Goal: Task Accomplishment & Management: Complete application form

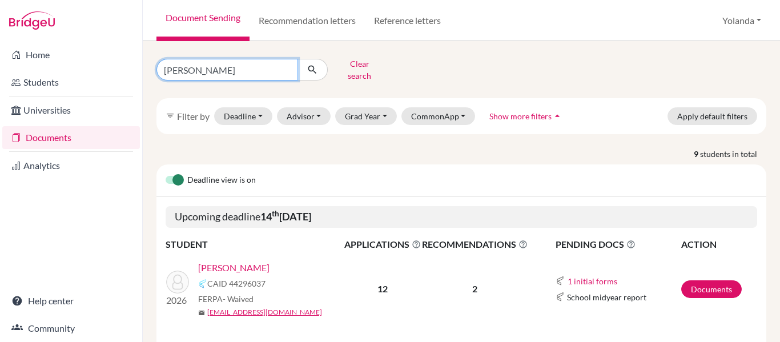
click at [207, 59] on input "rivera" at bounding box center [228, 70] width 142 height 22
type input "r"
type input "casco"
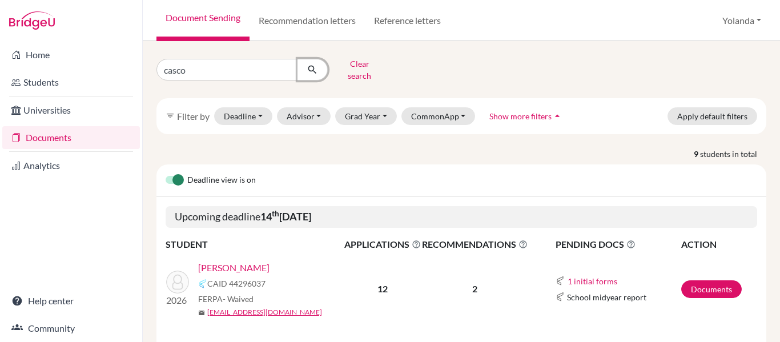
click at [310, 67] on icon "submit" at bounding box center [312, 69] width 11 height 11
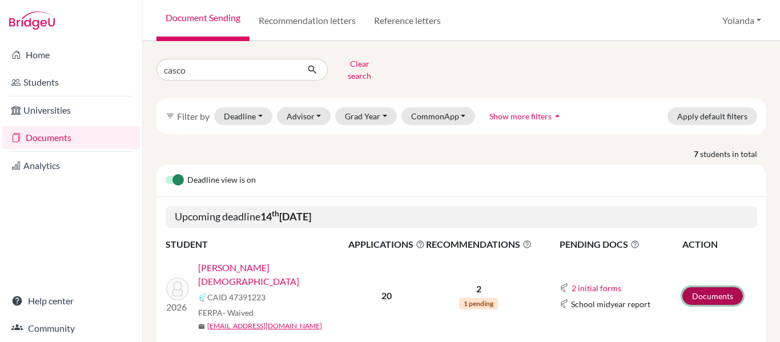
click at [701, 287] on link "Documents" at bounding box center [713, 296] width 61 height 18
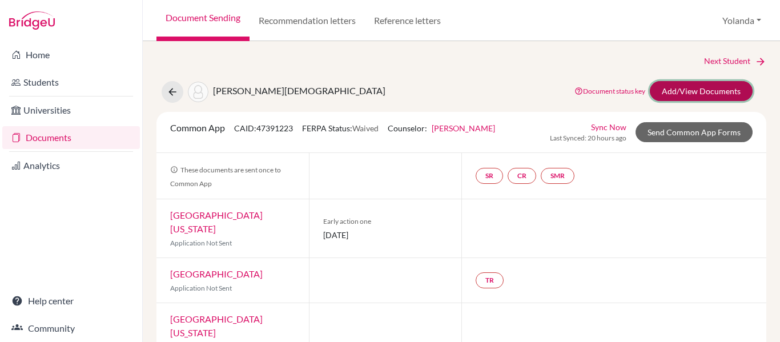
click at [700, 93] on link "Add/View Documents" at bounding box center [701, 91] width 103 height 20
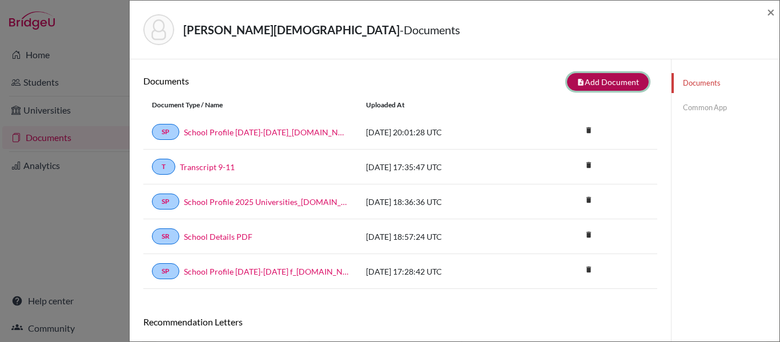
click at [623, 80] on button "note_add Add Document" at bounding box center [608, 82] width 82 height 18
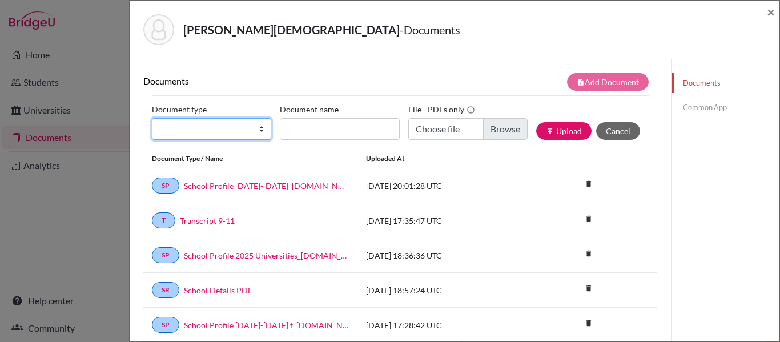
click at [224, 129] on select "Change explanation for Common App reports Counselor recommendation Internationa…" at bounding box center [211, 129] width 119 height 22
select select "4"
click at [152, 118] on select "Change explanation for Common App reports Counselor recommendation Internationa…" at bounding box center [211, 129] width 119 height 22
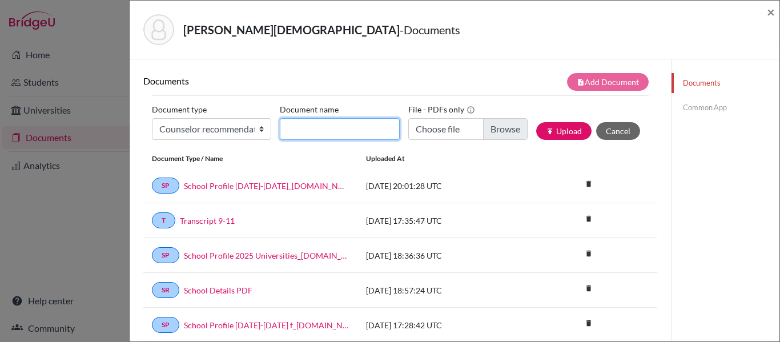
click at [320, 136] on input "Document name" at bounding box center [339, 129] width 119 height 22
type input "Rec [PERSON_NAME]"
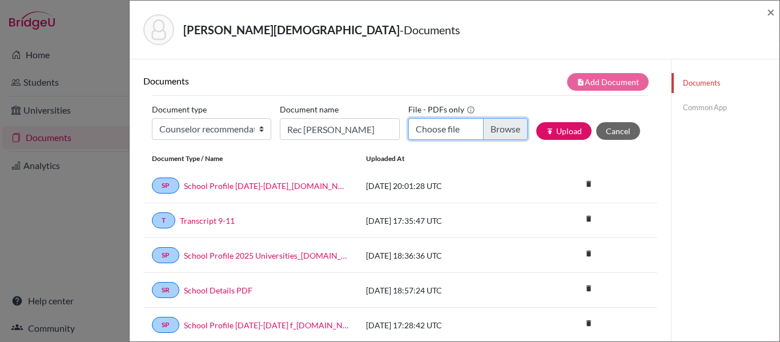
click at [492, 133] on input "Choose file" at bounding box center [467, 129] width 119 height 22
type input "C:\fakepath\Rec Evangelina Casco.pdf"
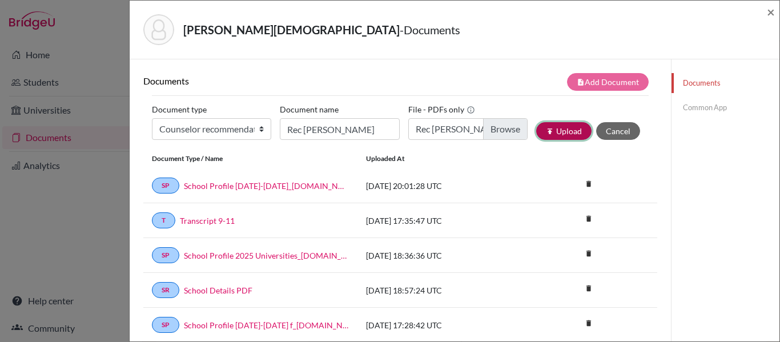
click at [564, 135] on button "publish Upload" at bounding box center [563, 131] width 55 height 18
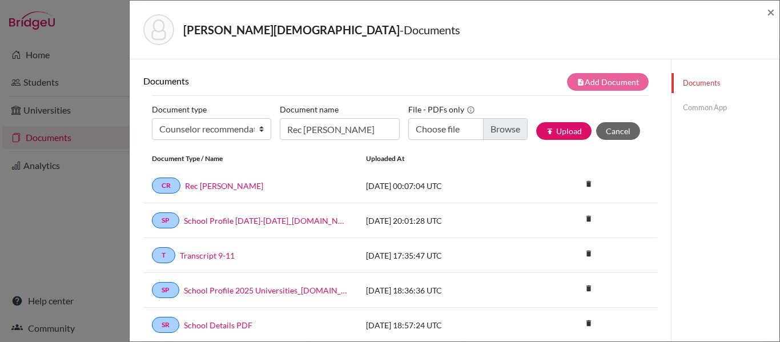
click at [700, 108] on link "Common App" at bounding box center [726, 108] width 108 height 20
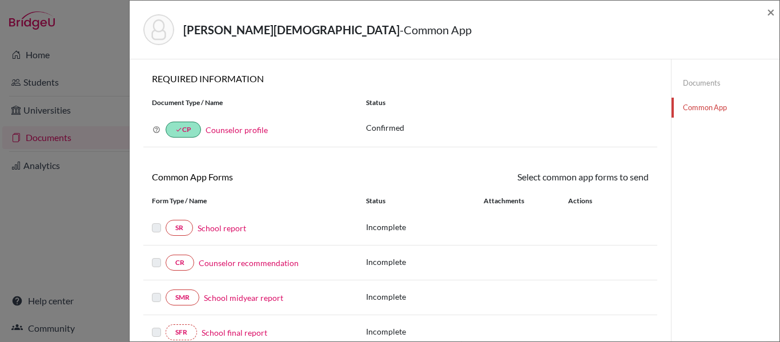
click at [258, 262] on link "Counselor recommendation" at bounding box center [249, 263] width 100 height 12
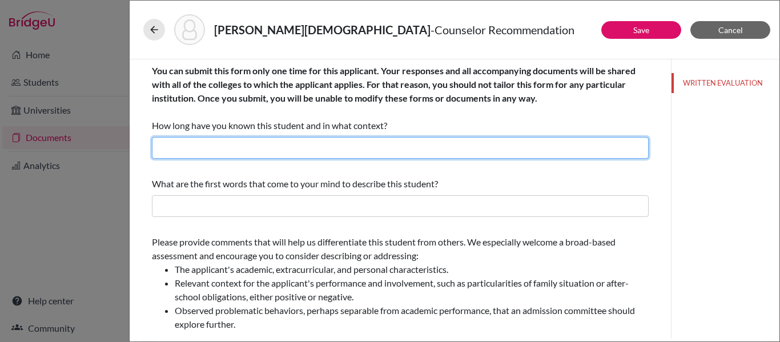
click at [286, 151] on input "text" at bounding box center [400, 148] width 497 height 22
type input "Four years as her counselor"
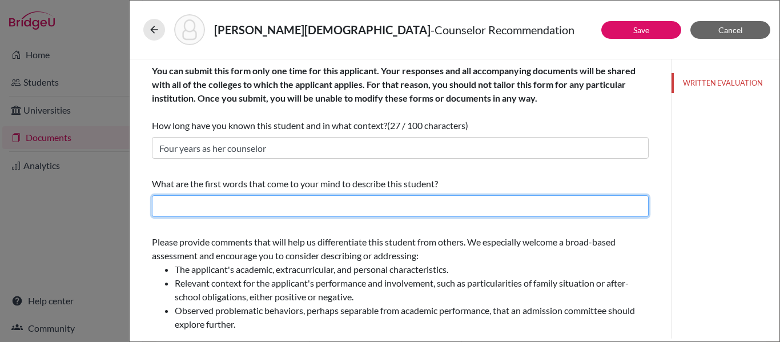
click at [266, 203] on input "text" at bounding box center [400, 206] width 497 height 22
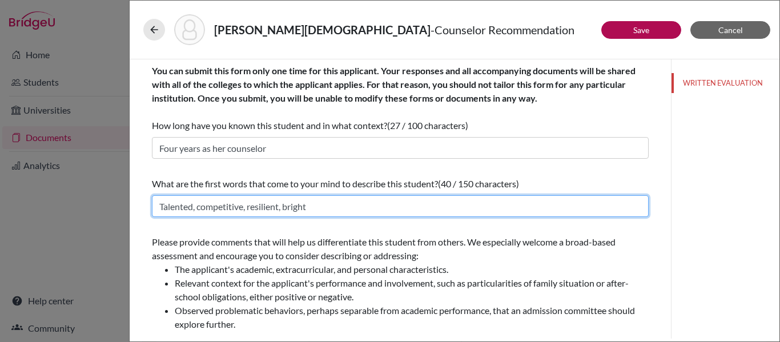
type input "Talented, competitive, resilient, bright"
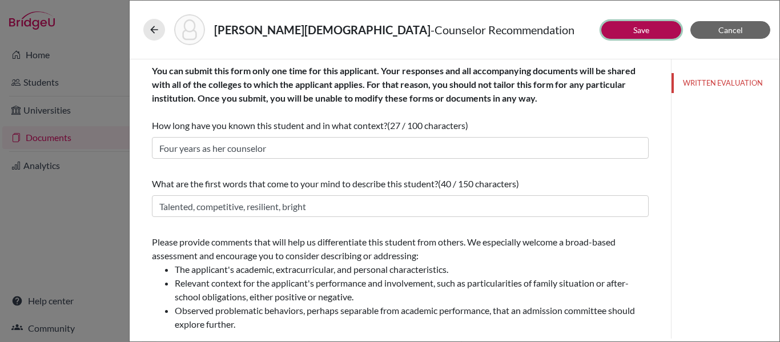
click at [620, 29] on button "Save" at bounding box center [641, 30] width 80 height 18
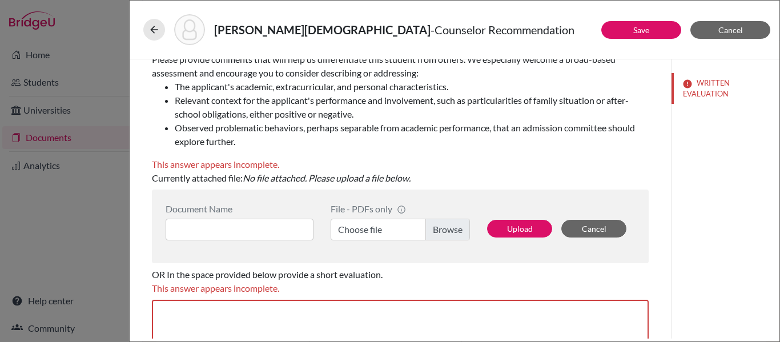
scroll to position [185, 0]
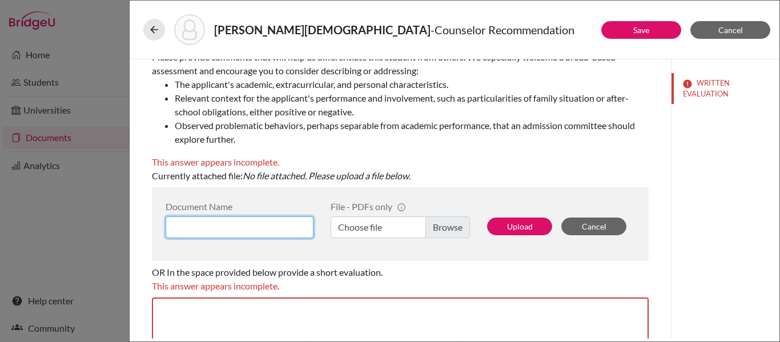
click at [284, 223] on input at bounding box center [240, 227] width 148 height 22
type input "Rec [PERSON_NAME]"
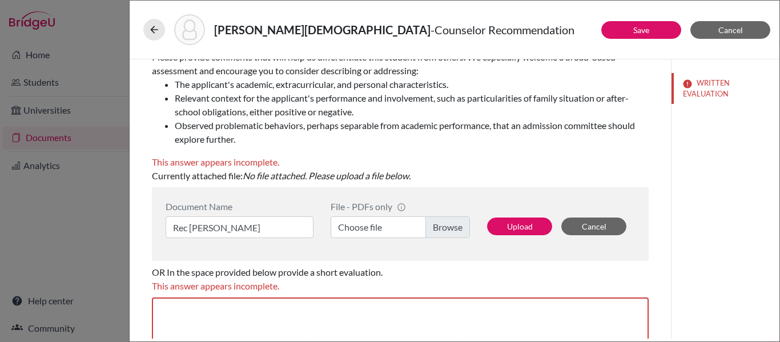
click at [440, 223] on label "Choose file" at bounding box center [400, 227] width 139 height 22
click at [440, 223] on input "Choose file" at bounding box center [400, 227] width 139 height 22
click at [520, 223] on button "Upload" at bounding box center [519, 227] width 65 height 18
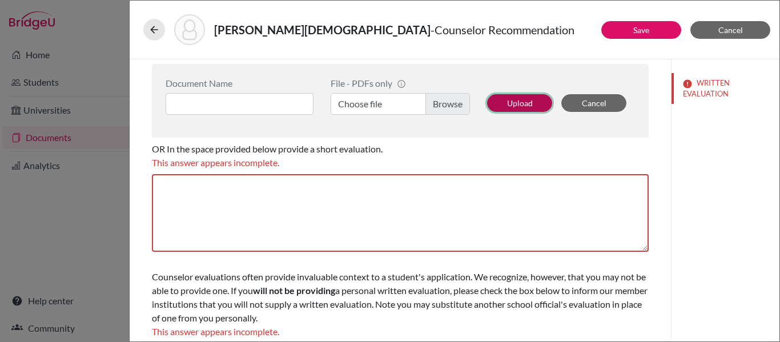
scroll to position [322, 0]
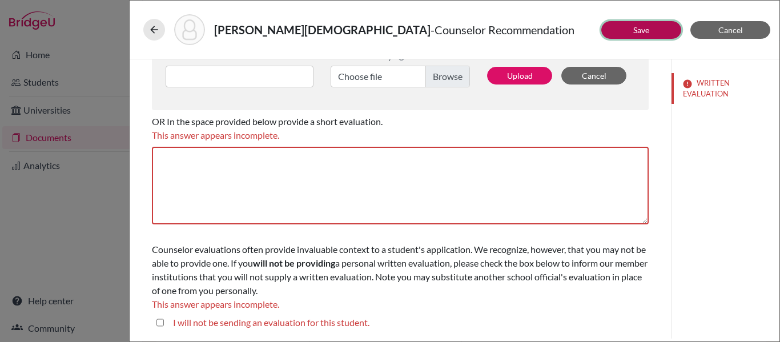
click at [651, 29] on button "Save" at bounding box center [641, 30] width 80 height 18
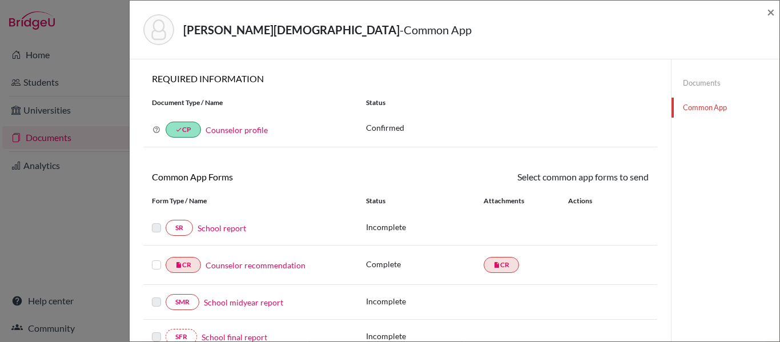
click at [158, 258] on label at bounding box center [156, 258] width 9 height 0
click at [0, 0] on input "checkbox" at bounding box center [0, 0] width 0 height 0
click at [625, 176] on link "Send" at bounding box center [624, 179] width 47 height 18
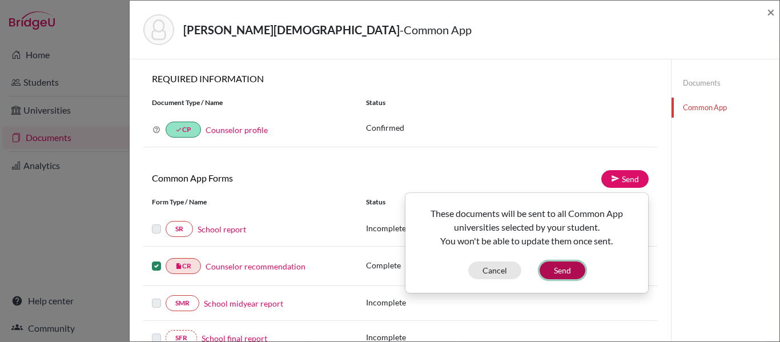
click at [563, 269] on button "Send" at bounding box center [563, 271] width 46 height 18
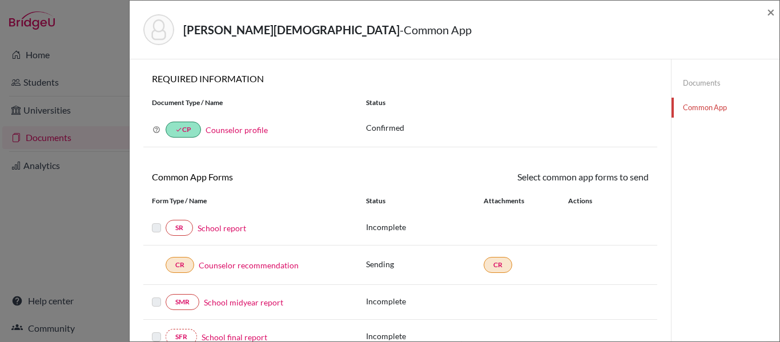
click at [703, 83] on link "Documents" at bounding box center [726, 83] width 108 height 20
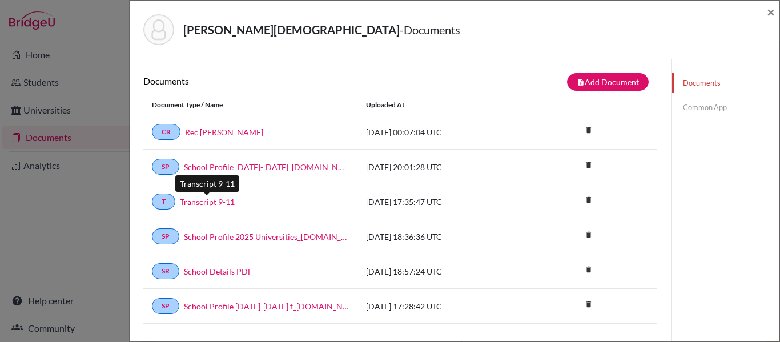
click at [214, 201] on link "Transcript 9-11" at bounding box center [207, 202] width 55 height 12
click at [708, 106] on link "Common App" at bounding box center [726, 108] width 108 height 20
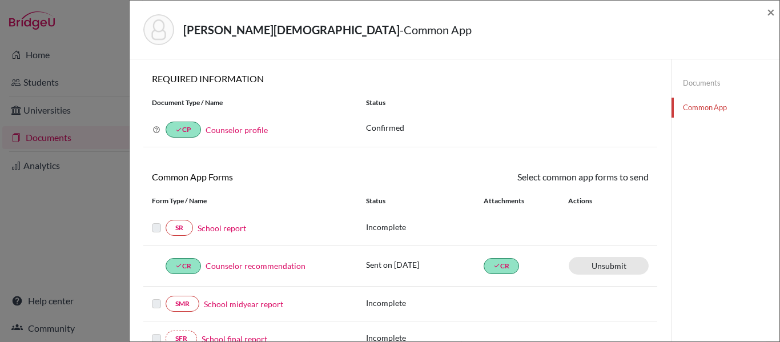
click at [228, 227] on link "School report" at bounding box center [222, 228] width 49 height 12
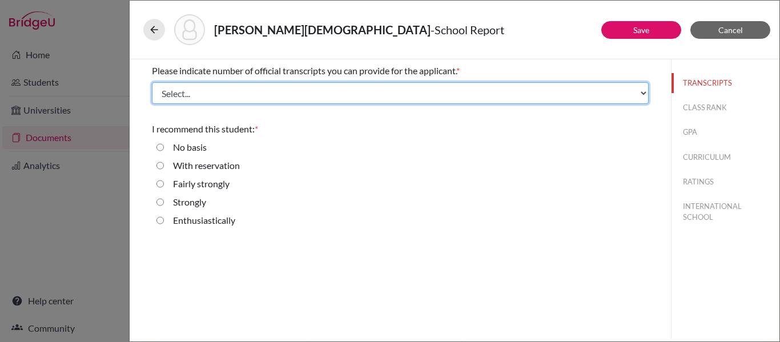
click at [246, 89] on select "Select... 1 2 3 4" at bounding box center [400, 93] width 497 height 22
select select "1"
click at [152, 82] on select "Select... 1 2 3 4" at bounding box center [400, 93] width 497 height 22
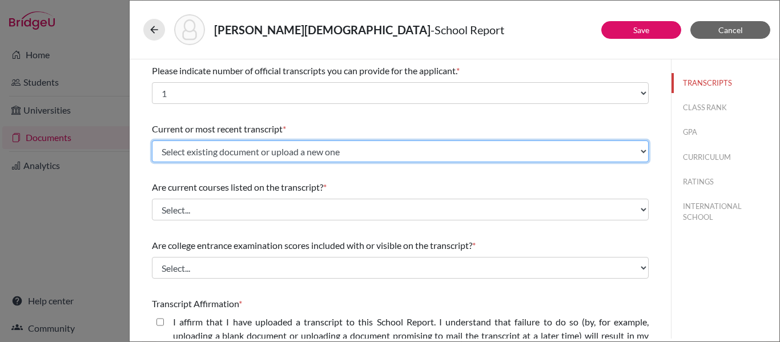
click at [236, 151] on select "Select existing document or upload a new one Transcript 9-11 Upload New File" at bounding box center [400, 152] width 497 height 22
select select "666956"
click at [152, 141] on select "Select existing document or upload a new one Transcript 9-11 Upload New File" at bounding box center [400, 152] width 497 height 22
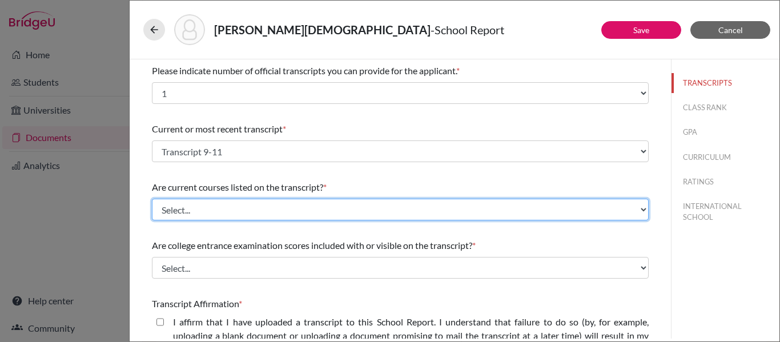
click at [213, 209] on select "Select... Yes No" at bounding box center [400, 210] width 497 height 22
select select "0"
click at [152, 199] on select "Select... Yes No" at bounding box center [400, 210] width 497 height 22
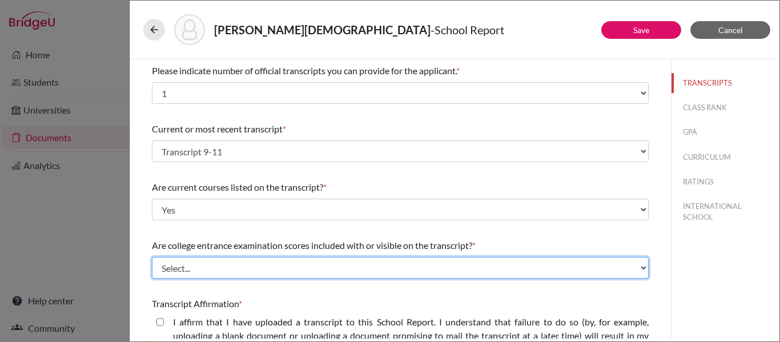
click at [200, 272] on select "Select... Yes No" at bounding box center [400, 268] width 497 height 22
select select "1"
click at [152, 257] on select "Select... Yes No" at bounding box center [400, 268] width 497 height 22
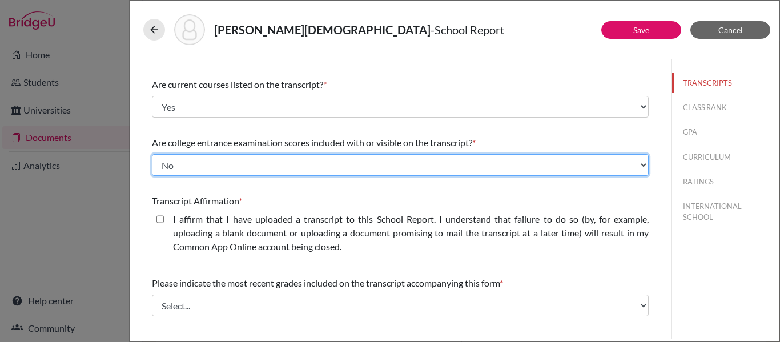
scroll to position [105, 0]
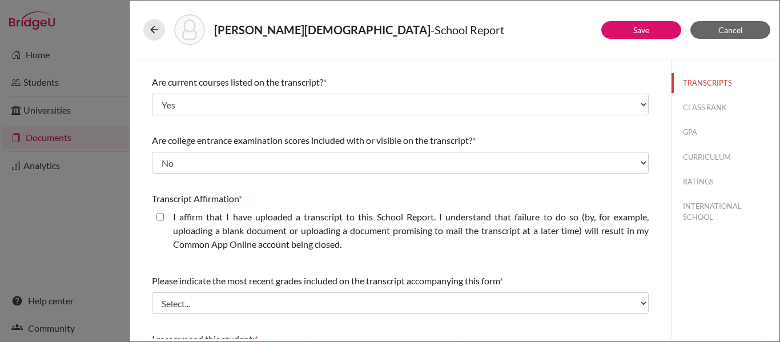
click at [160, 216] on closed\ "I affirm that I have uploaded a transcript to this School Report. I understand …" at bounding box center [160, 217] width 7 height 14
checkbox closed\ "true"
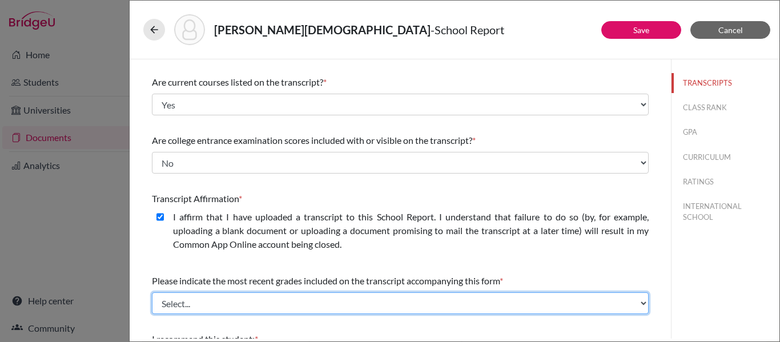
click at [174, 306] on select "Select... Final junior year grades 1st Quarter senior year grades 2nd Quarter/1…" at bounding box center [400, 303] width 497 height 22
select select "0"
click at [152, 292] on select "Select... Final junior year grades 1st Quarter senior year grades 2nd Quarter/1…" at bounding box center [400, 303] width 497 height 22
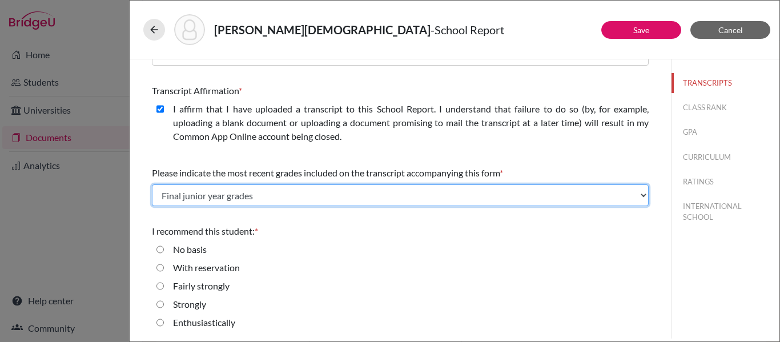
scroll to position [211, 0]
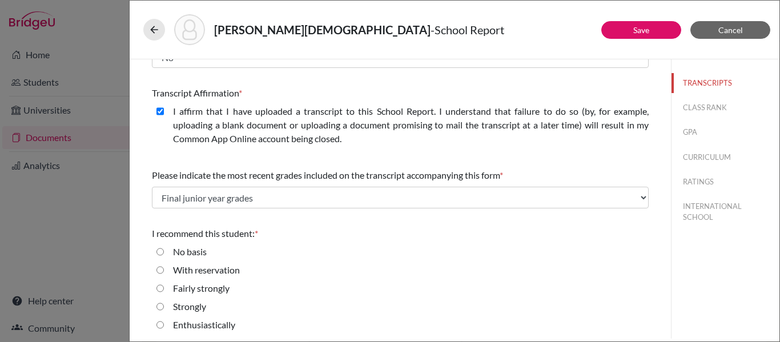
click at [159, 325] on input "Enthusiastically" at bounding box center [160, 325] width 7 height 14
radio input "true"
click at [712, 111] on button "CLASS RANK" at bounding box center [726, 108] width 108 height 20
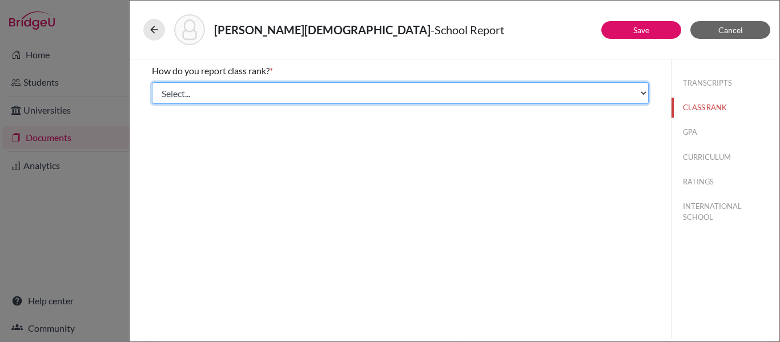
click at [312, 92] on select "Select... Exact Decile Quintile Quartile None" at bounding box center [400, 93] width 497 height 22
select select "5"
click at [152, 82] on select "Select... Exact Decile Quintile Quartile None" at bounding box center [400, 93] width 497 height 22
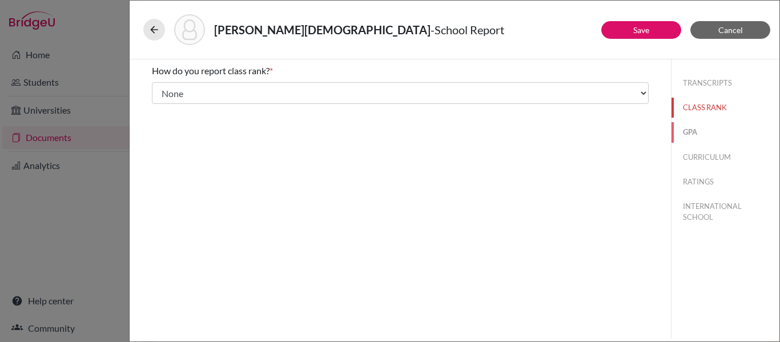
click at [687, 133] on button "GPA" at bounding box center [726, 132] width 108 height 20
click at [160, 89] on input "Yes" at bounding box center [160, 89] width 7 height 14
radio input "true"
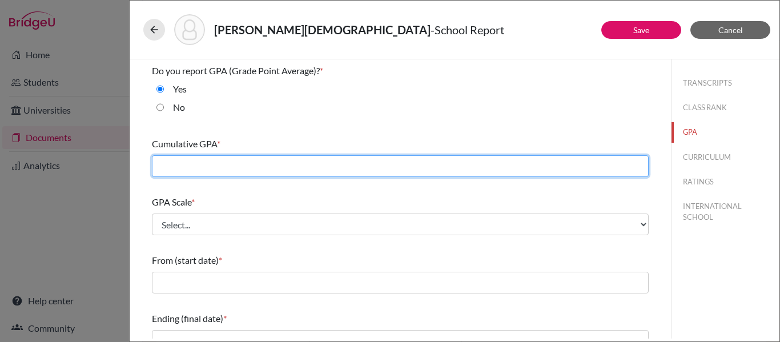
click at [183, 163] on input "text" at bounding box center [400, 166] width 497 height 22
type input "4.03"
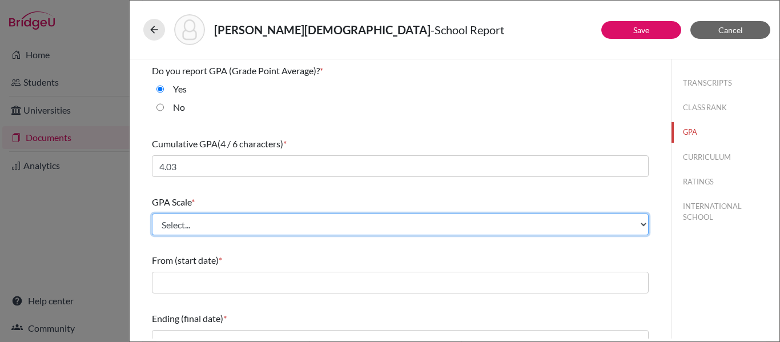
click at [171, 230] on select "Select... 4 5 6 7 8 9 10 11 12 13 14 15 16 17 18 19 20 100" at bounding box center [400, 225] width 497 height 22
select select "4"
click at [152, 214] on select "Select... 4 5 6 7 8 9 10 11 12 13 14 15 16 17 18 19 20 100" at bounding box center [400, 225] width 497 height 22
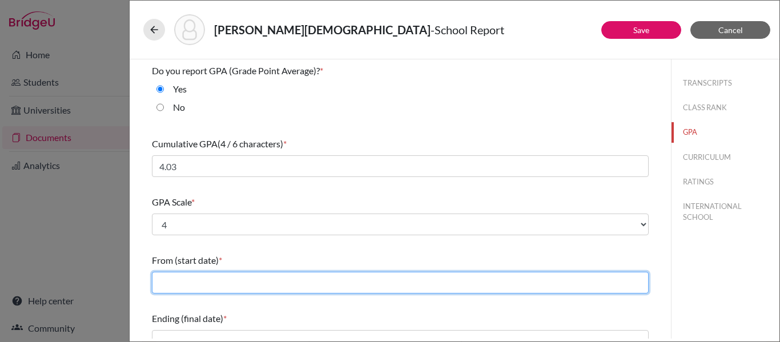
click at [183, 280] on input "text" at bounding box center [400, 283] width 497 height 22
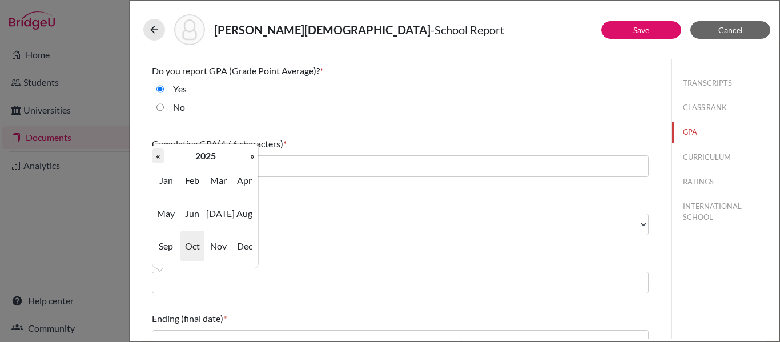
click at [160, 157] on th "«" at bounding box center [158, 156] width 11 height 15
click at [242, 215] on span "Aug" at bounding box center [244, 213] width 24 height 31
type input "08/2022"
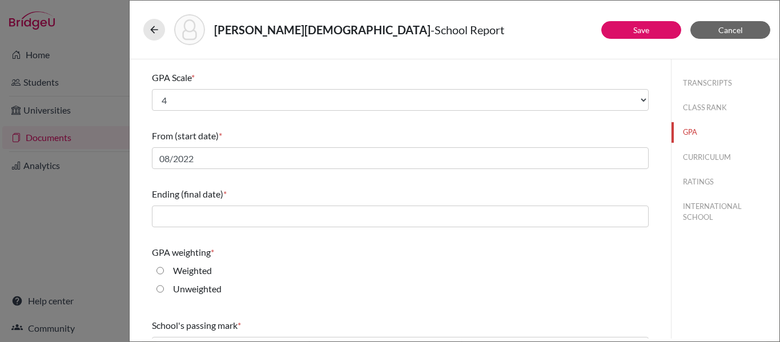
scroll to position [126, 0]
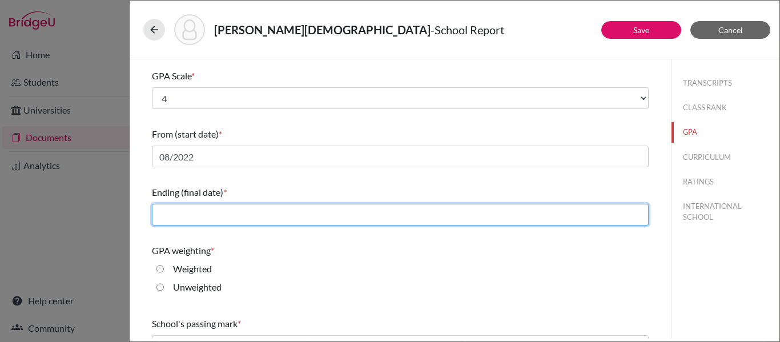
click at [242, 215] on input "text" at bounding box center [400, 215] width 497 height 22
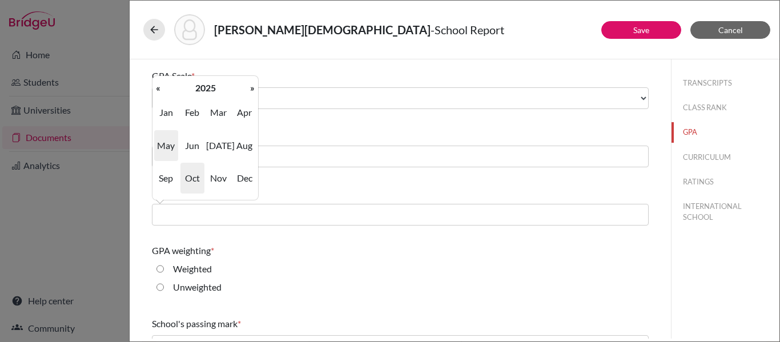
click at [167, 145] on span "May" at bounding box center [166, 145] width 24 height 31
type input "05/2025"
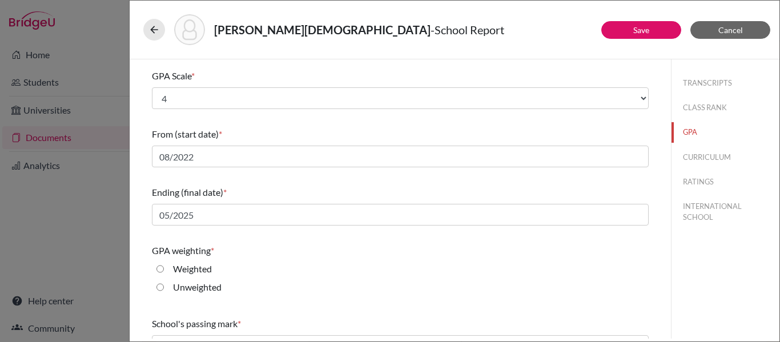
click at [161, 268] on input "Weighted" at bounding box center [160, 269] width 7 height 14
radio input "true"
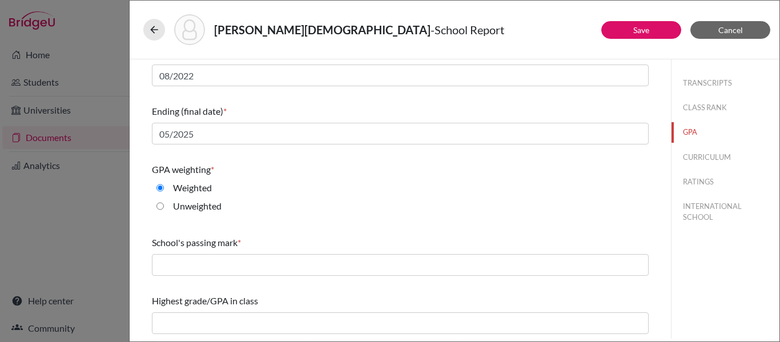
scroll to position [203, 0]
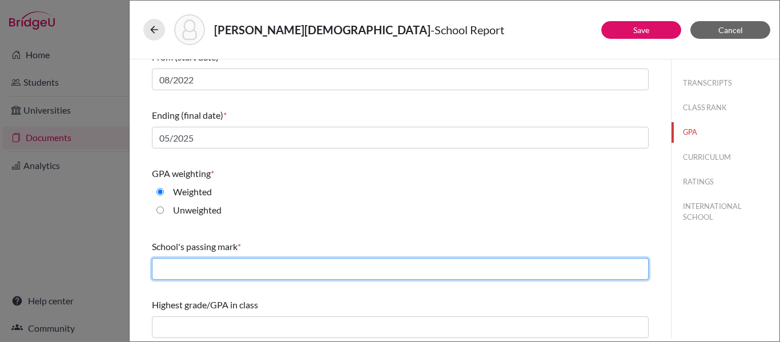
click at [227, 271] on input "text" at bounding box center [400, 269] width 497 height 22
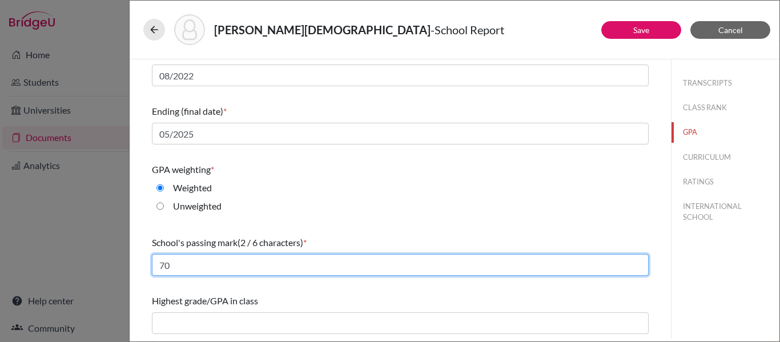
type input "70"
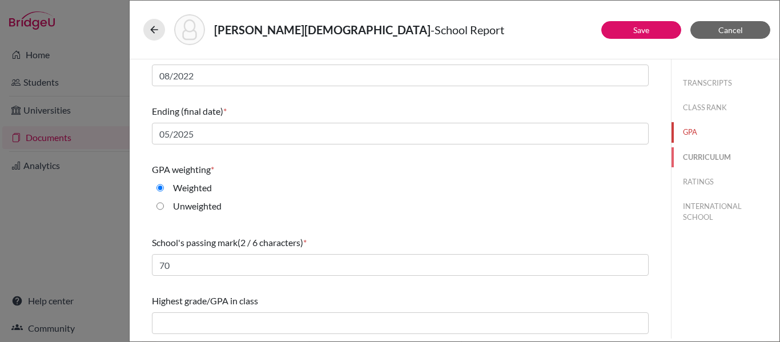
click at [703, 155] on button "CURRICULUM" at bounding box center [726, 157] width 108 height 20
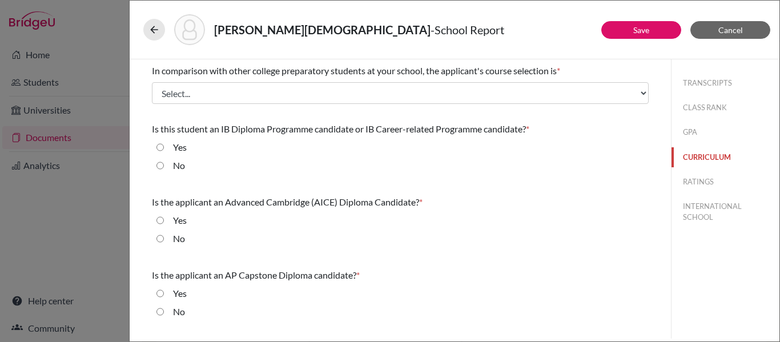
scroll to position [0, 0]
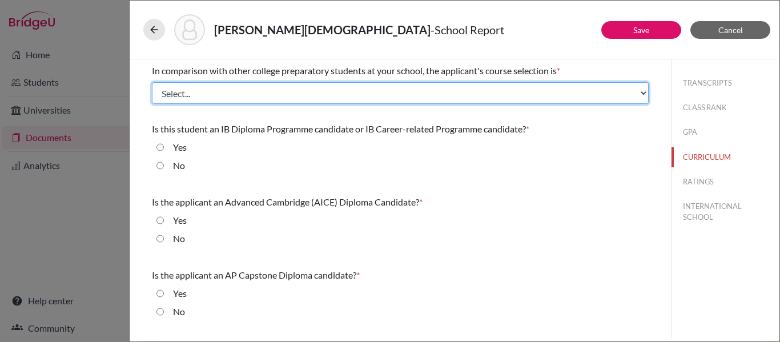
click at [404, 100] on select "Select... Less than demanding Average [PERSON_NAME] Very demanding Most demandi…" at bounding box center [400, 93] width 497 height 22
select select "3"
click at [152, 82] on select "Select... Less than demanding Average [PERSON_NAME] Very demanding Most demandi…" at bounding box center [400, 93] width 497 height 22
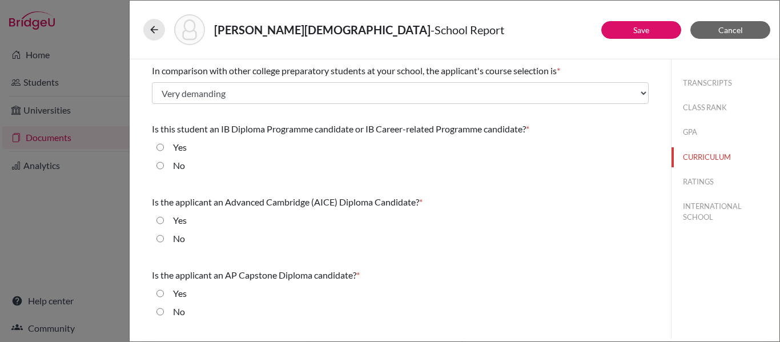
click at [158, 149] on input "Yes" at bounding box center [160, 148] width 7 height 14
radio input "true"
click at [161, 238] on input "No" at bounding box center [160, 239] width 7 height 14
radio input "true"
click at [162, 312] on input "No" at bounding box center [160, 312] width 7 height 14
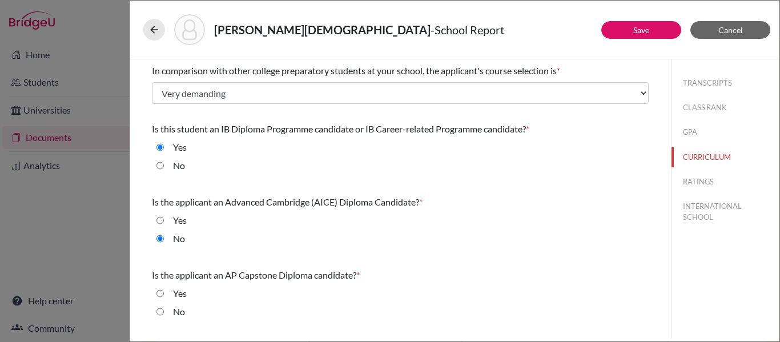
radio input "true"
click at [704, 180] on button "RATINGS" at bounding box center [726, 182] width 108 height 20
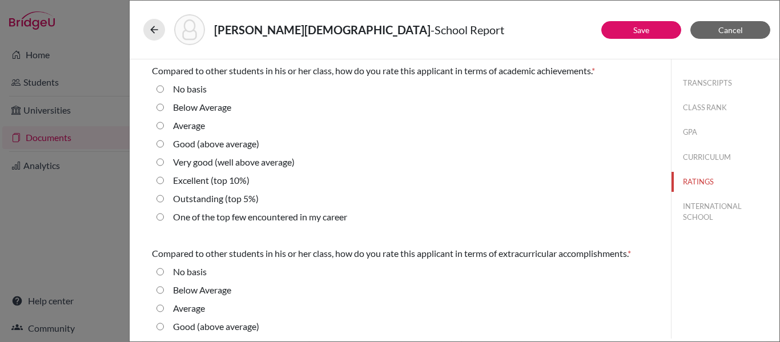
click at [159, 179] on 10\%\) "Excellent (top 10%)" at bounding box center [160, 181] width 7 height 14
radio 10\%\) "true"
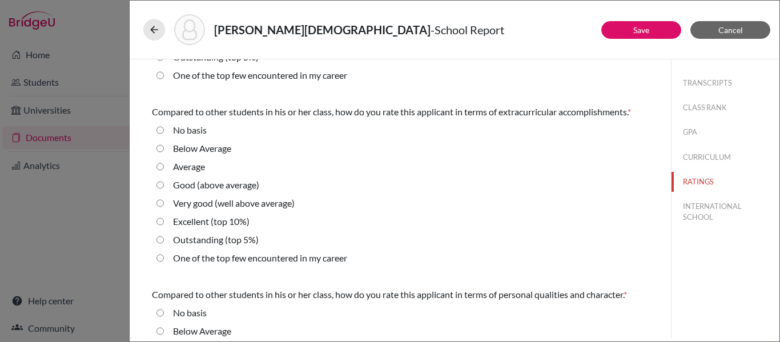
scroll to position [146, 0]
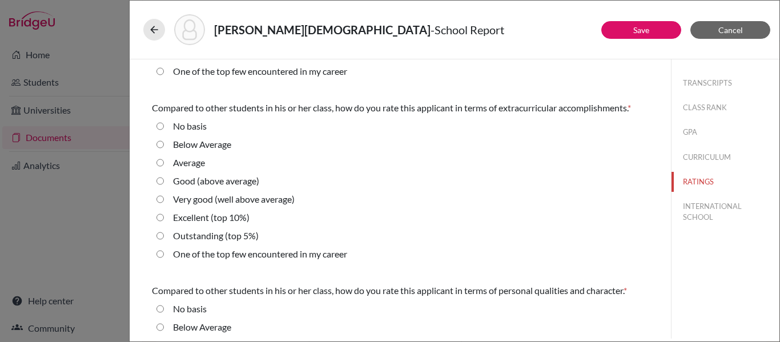
click at [160, 216] on 10\%\) "Excellent (top 10%)" at bounding box center [160, 218] width 7 height 14
radio 10\%\) "true"
click at [160, 239] on 5\%\) "Outstanding (top 5%)" at bounding box center [160, 236] width 7 height 14
radio 5\%\) "true"
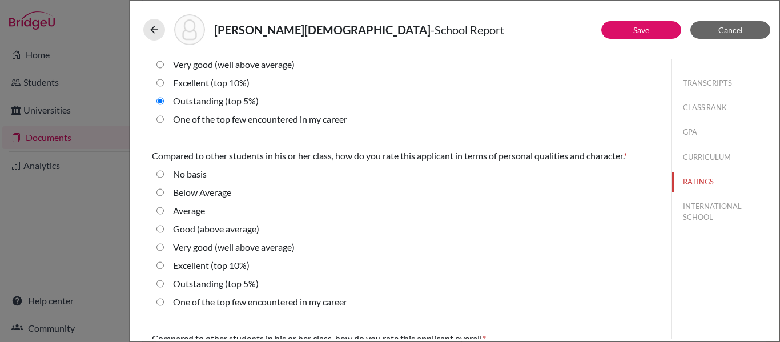
scroll to position [288, 0]
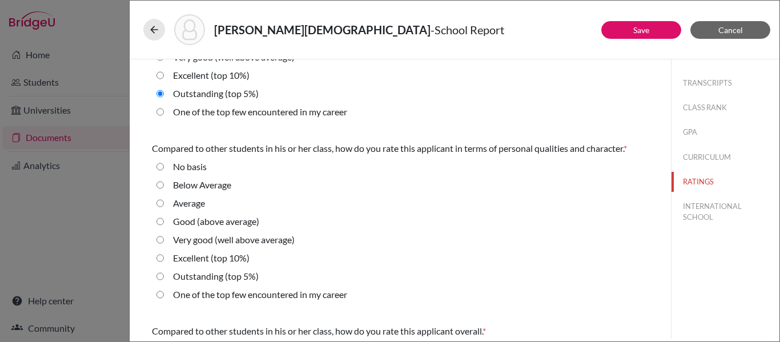
click at [161, 261] on 10\%\) "Excellent (top 10%)" at bounding box center [160, 258] width 7 height 14
radio 10\%\) "true"
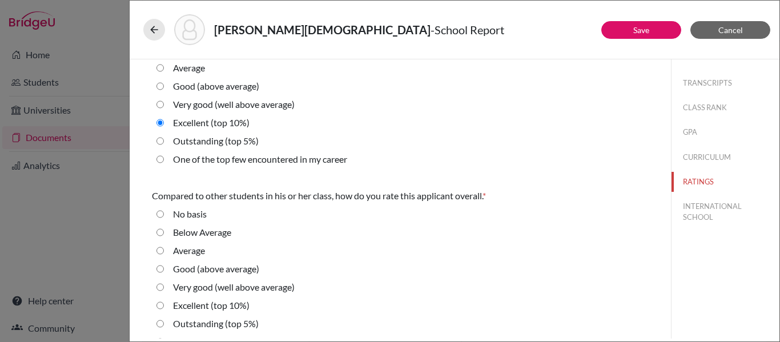
scroll to position [443, 0]
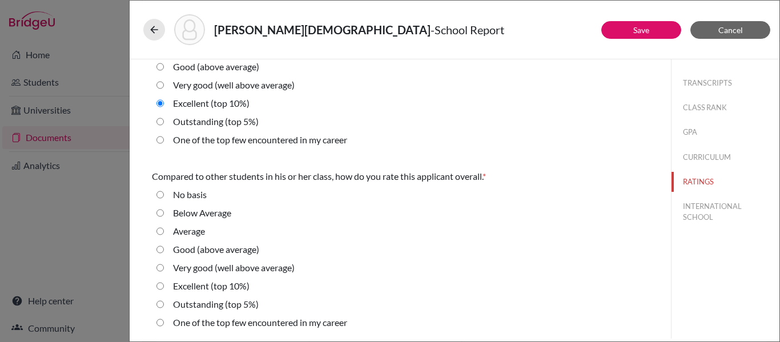
click at [162, 284] on 10\%\) "Excellent (top 10%)" at bounding box center [160, 286] width 7 height 14
radio 10\%\) "true"
click at [701, 206] on button "INTERNATIONAL SCHOOL" at bounding box center [726, 211] width 108 height 31
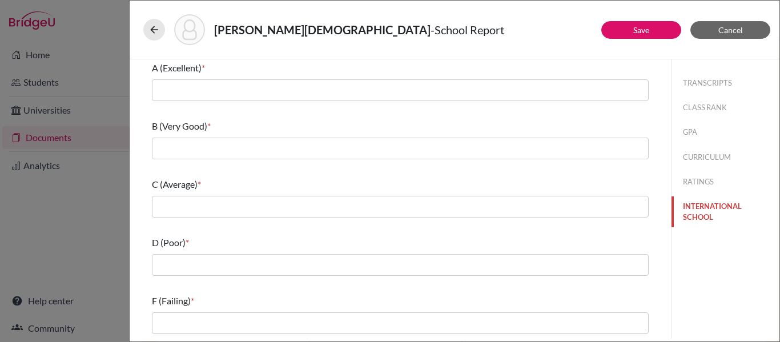
scroll to position [0, 0]
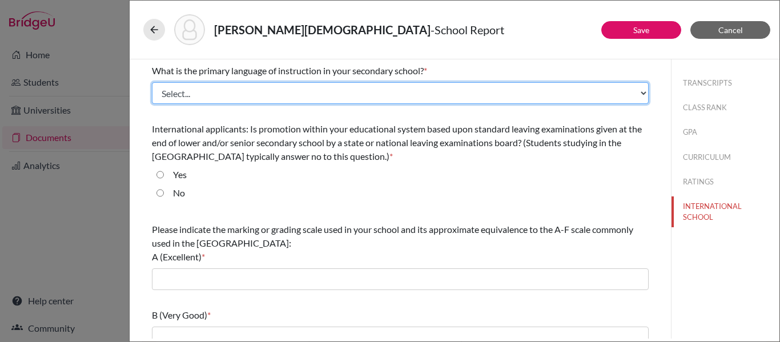
click at [329, 94] on select "Select... Albanian Arabic Armenian Assamese Azerbaijani Belarusian Bengali Bulg…" at bounding box center [400, 93] width 497 height 22
select select "14"
click at [152, 82] on select "Select... Albanian Arabic Armenian Assamese Azerbaijani Belarusian Bengali Bulg…" at bounding box center [400, 93] width 497 height 22
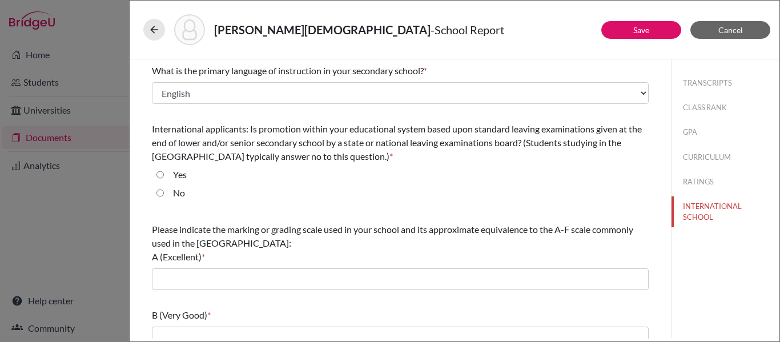
click at [159, 194] on input "No" at bounding box center [160, 193] width 7 height 14
radio input "true"
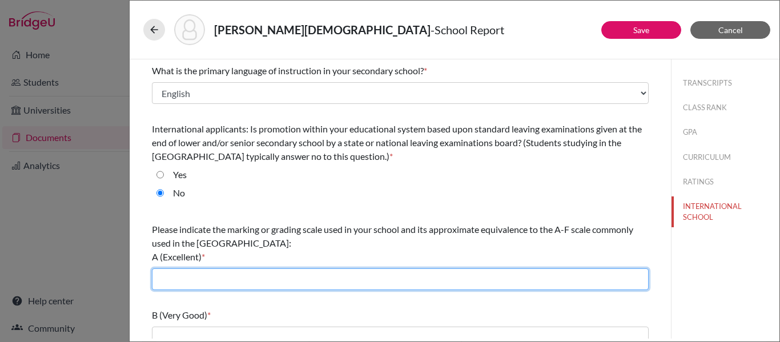
click at [171, 275] on input "text" at bounding box center [400, 279] width 497 height 22
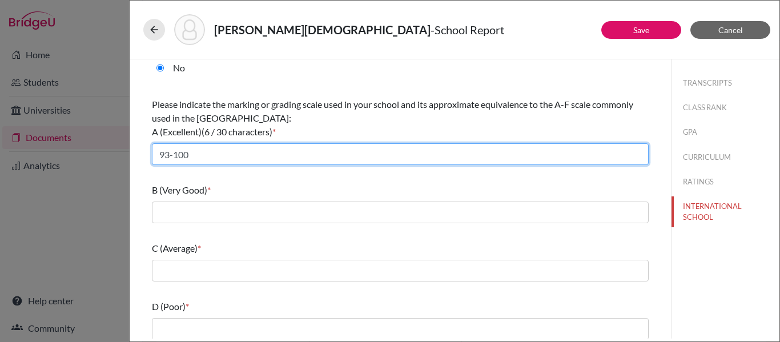
scroll to position [131, 0]
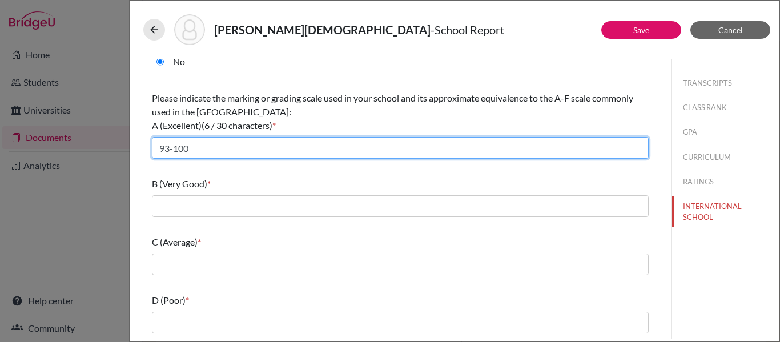
type input "93-100"
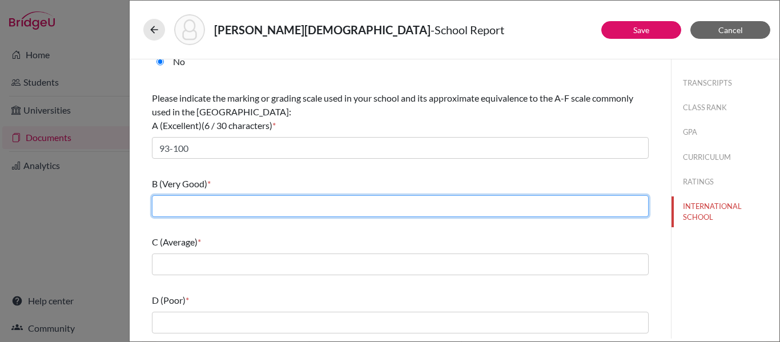
click at [180, 210] on input "text" at bounding box center [400, 206] width 497 height 22
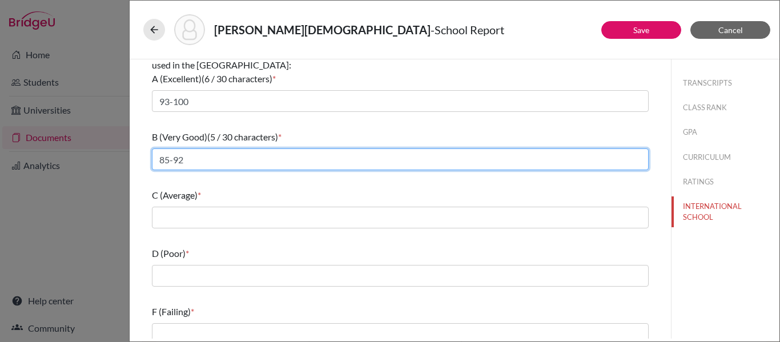
scroll to position [179, 0]
type input "85-92"
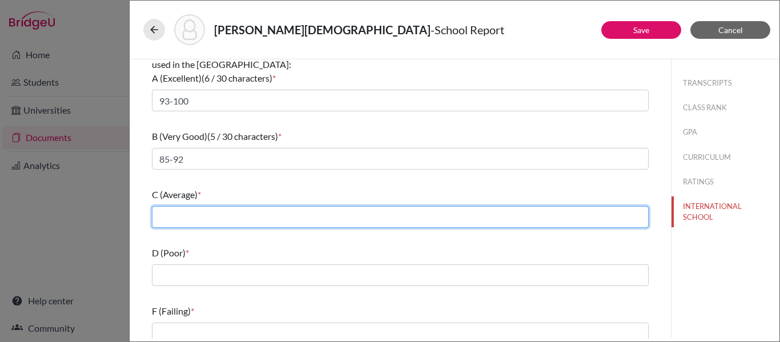
click at [176, 215] on input "text" at bounding box center [400, 217] width 497 height 22
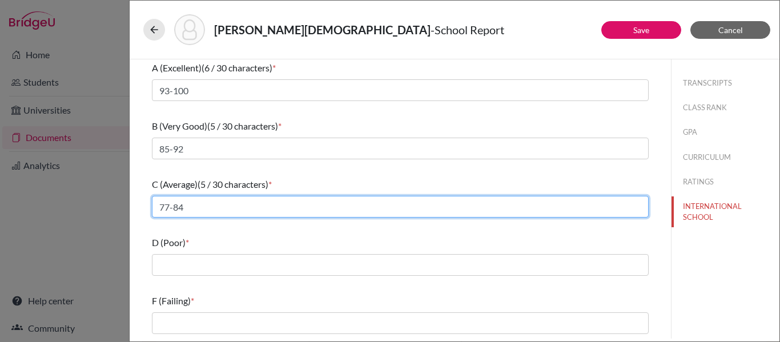
type input "77-84"
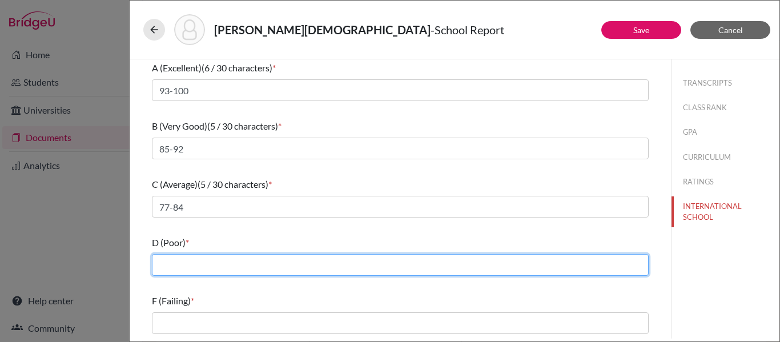
click at [162, 265] on input "text" at bounding box center [400, 265] width 497 height 22
type input "70-76"
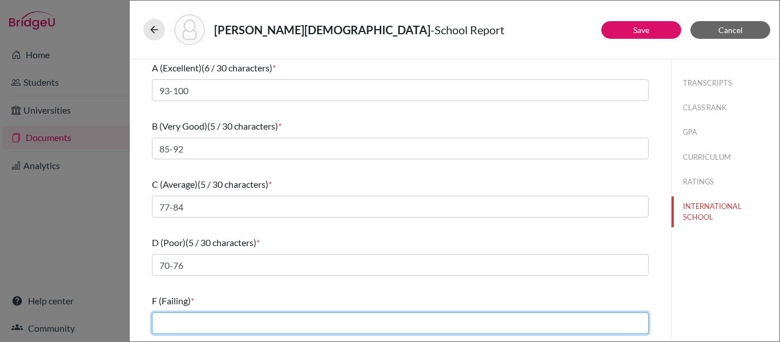
click at [161, 323] on input "text" at bounding box center [400, 323] width 497 height 22
type input "0-69"
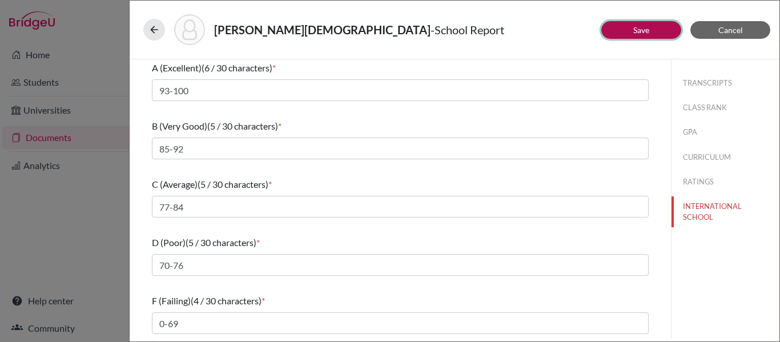
click at [622, 28] on button "Save" at bounding box center [641, 30] width 80 height 18
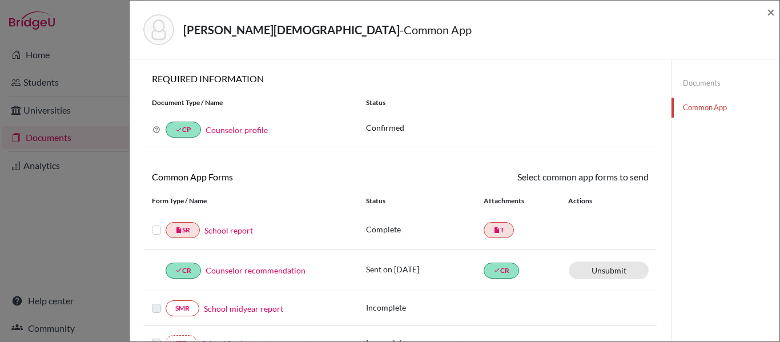
click at [160, 223] on label at bounding box center [156, 223] width 9 height 0
click at [0, 0] on input "checkbox" at bounding box center [0, 0] width 0 height 0
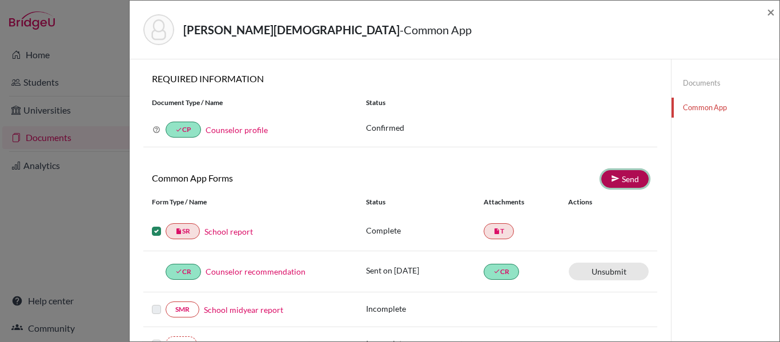
click at [627, 177] on link "Send" at bounding box center [624, 179] width 47 height 18
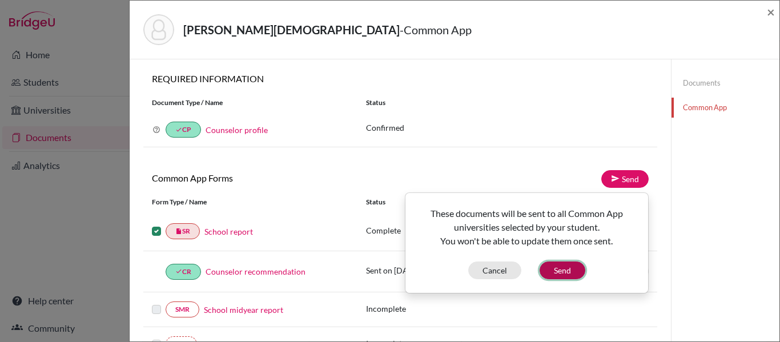
click at [569, 271] on button "Send" at bounding box center [563, 271] width 46 height 18
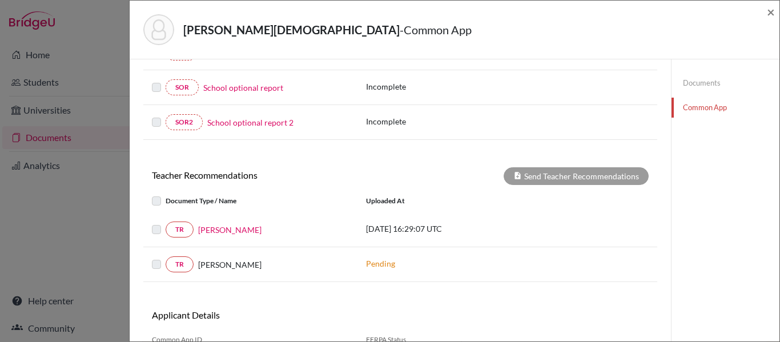
scroll to position [314, 0]
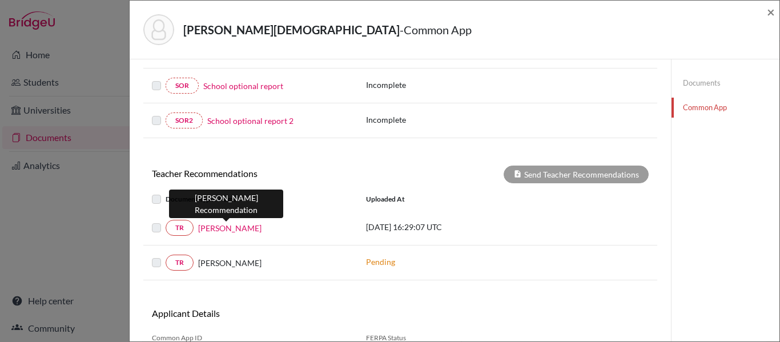
click at [226, 228] on link "Carla Rodriguez" at bounding box center [229, 228] width 63 height 12
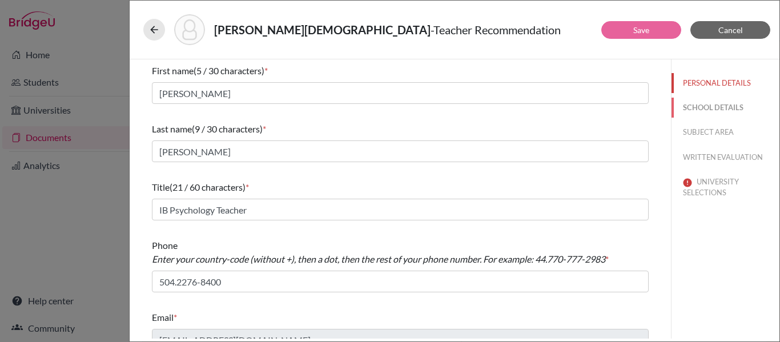
click at [696, 107] on button "SCHOOL DETAILS" at bounding box center [726, 108] width 108 height 20
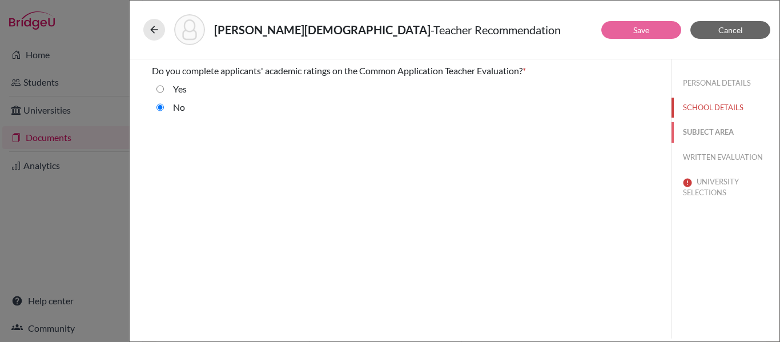
click at [689, 133] on button "SUBJECT AREA" at bounding box center [726, 132] width 108 height 20
select select "4"
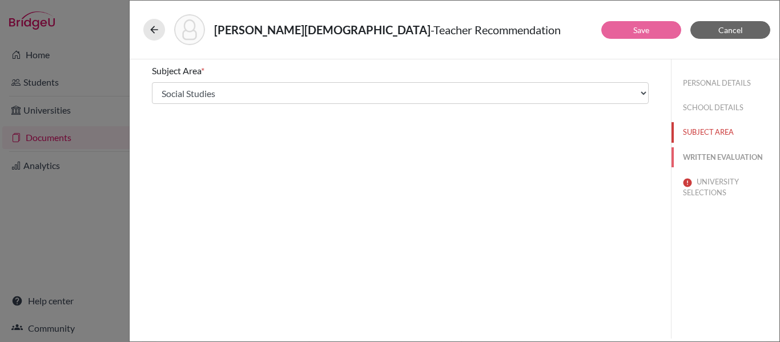
click at [704, 156] on button "WRITTEN EVALUATION" at bounding box center [726, 157] width 108 height 20
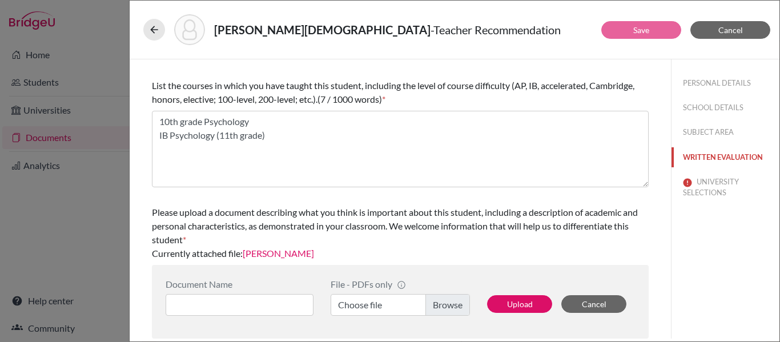
scroll to position [379, 0]
click at [717, 183] on button "UNIVERSITY SELECTIONS" at bounding box center [726, 187] width 108 height 31
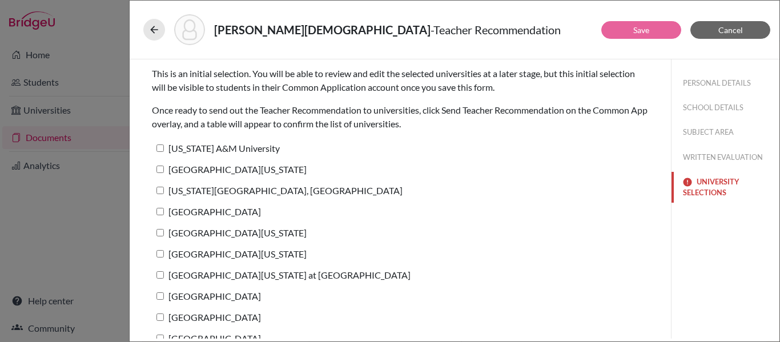
scroll to position [22, 0]
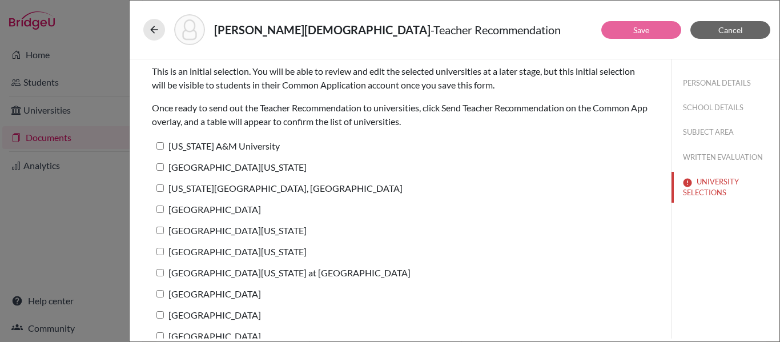
click at [159, 147] on input "Texas A&M University" at bounding box center [160, 145] width 7 height 7
checkbox input "true"
click at [159, 163] on input "University of Texas at Austin" at bounding box center [160, 166] width 7 height 7
checkbox input "true"
click at [162, 189] on input "Pennsylvania State University, University Park" at bounding box center [160, 187] width 7 height 7
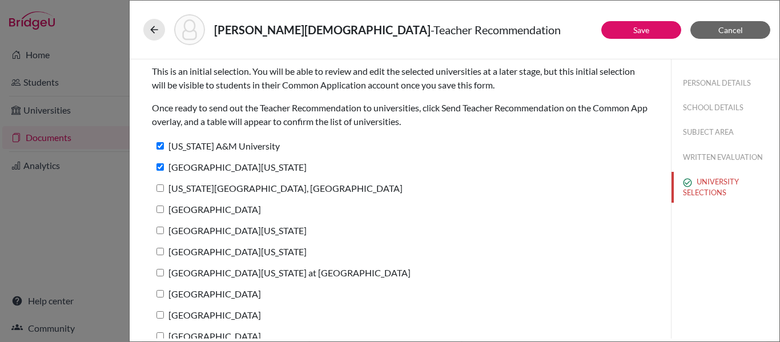
checkbox input "true"
click at [160, 209] on input "Tulane University" at bounding box center [160, 209] width 7 height 7
checkbox input "true"
click at [159, 232] on input "University of Pennsylvania" at bounding box center [160, 230] width 7 height 7
checkbox input "true"
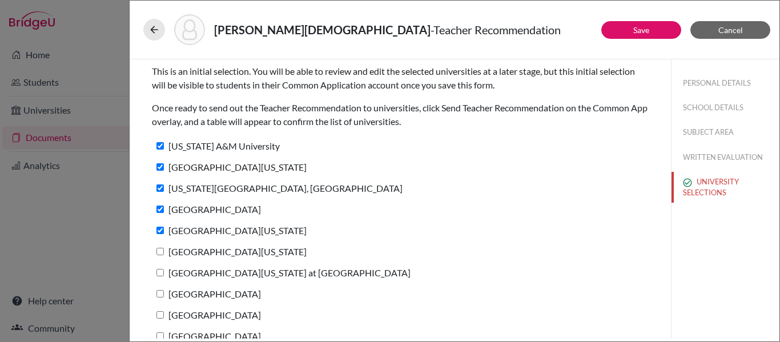
click at [159, 254] on input "University of Southern California" at bounding box center [160, 251] width 7 height 7
checkbox input "true"
click at [159, 274] on input "University of North Carolina at Chapel Hill" at bounding box center [160, 272] width 7 height 7
checkbox input "true"
click at [160, 294] on input "University of Notre Dame" at bounding box center [160, 293] width 7 height 7
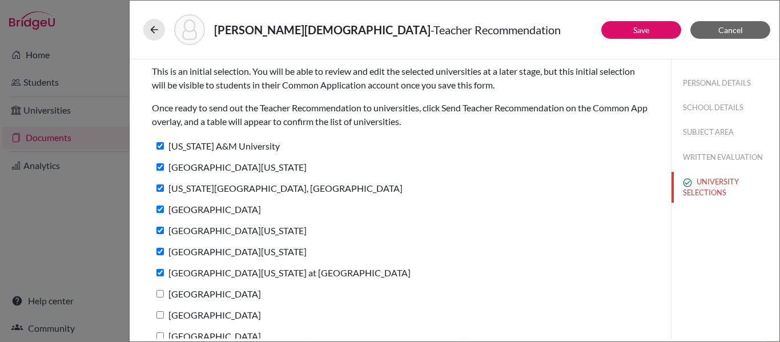
checkbox input "true"
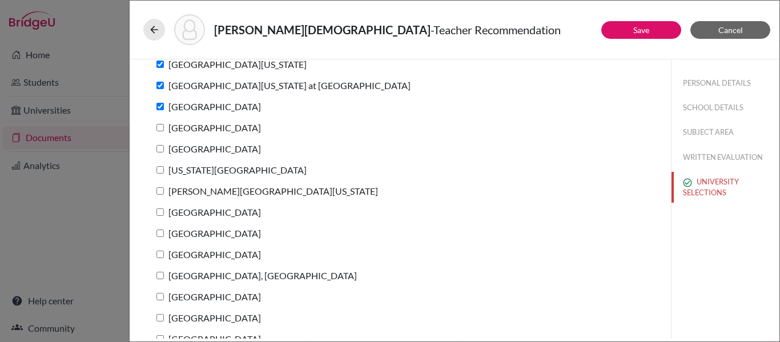
scroll to position [214, 0]
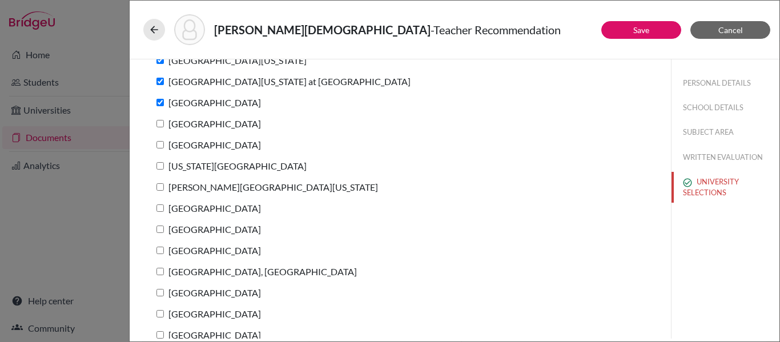
click at [162, 121] on input "Babson College" at bounding box center [160, 123] width 7 height 7
checkbox input "true"
click at [161, 150] on label "Carnegie Mellon University" at bounding box center [206, 145] width 109 height 17
click at [161, 149] on input "Carnegie Mellon University" at bounding box center [160, 144] width 7 height 7
checkbox input "true"
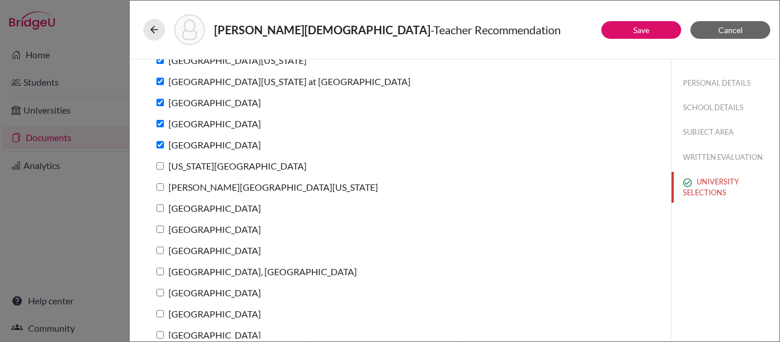
click at [162, 166] on input "New York University" at bounding box center [160, 165] width 7 height 7
checkbox input "true"
click at [159, 183] on input "George Washington University" at bounding box center [160, 186] width 7 height 7
checkbox input "true"
click at [159, 207] on input "[GEOGRAPHIC_DATA]" at bounding box center [160, 207] width 7 height 7
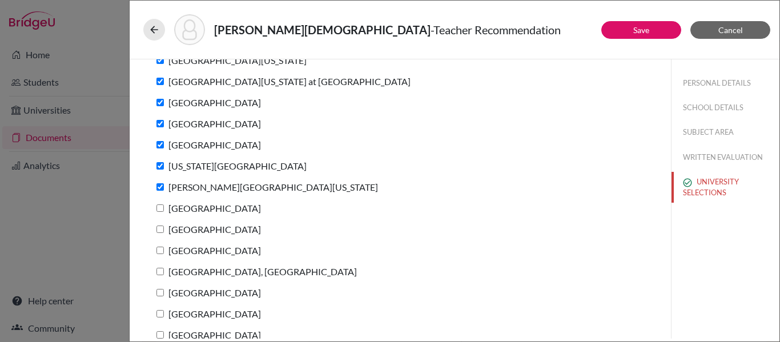
checkbox input "true"
click at [158, 228] on input "University of Miami" at bounding box center [160, 229] width 7 height 7
checkbox input "true"
click at [160, 250] on input "Bentley University" at bounding box center [160, 250] width 7 height 7
checkbox input "true"
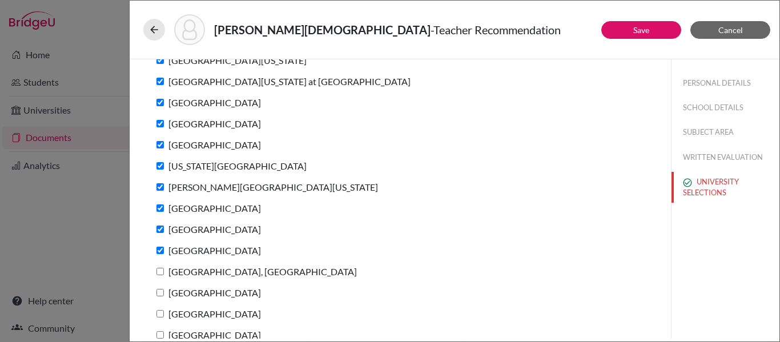
scroll to position [227, 0]
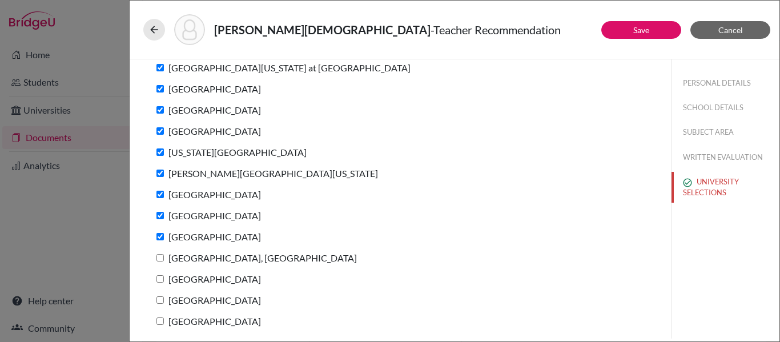
click at [161, 258] on input "Purdue University, West Lafayette" at bounding box center [160, 257] width 7 height 7
checkbox input "true"
click at [158, 277] on input "Villanova University" at bounding box center [160, 278] width 7 height 7
checkbox input "true"
click at [161, 301] on input "American University" at bounding box center [160, 299] width 7 height 7
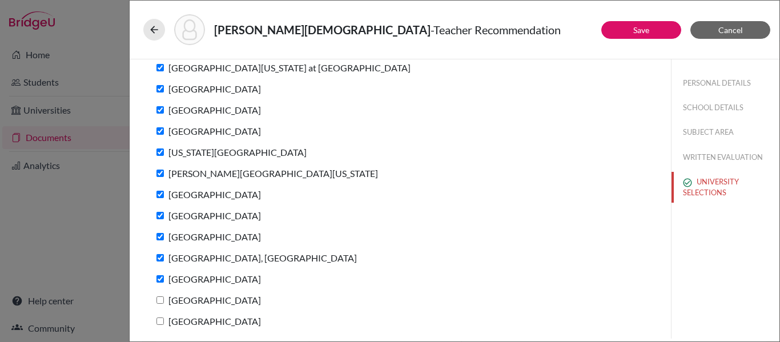
checkbox input "true"
click at [161, 322] on input "Syracuse University" at bounding box center [160, 321] width 7 height 7
checkbox input "true"
click at [635, 28] on link "Save" at bounding box center [641, 30] width 16 height 10
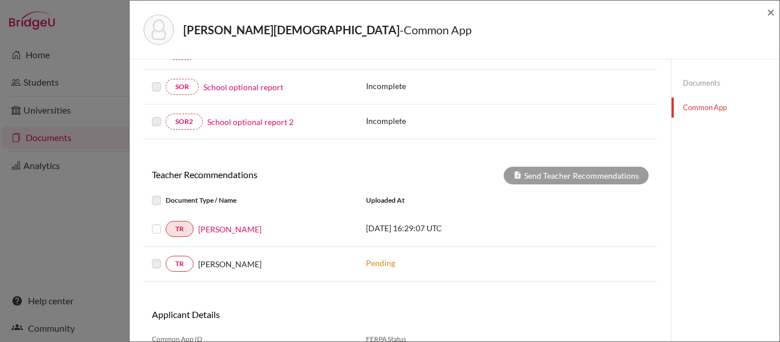
scroll to position [312, 0]
click at [166, 223] on label at bounding box center [166, 223] width 0 height 0
click at [0, 0] on input "checkbox" at bounding box center [0, 0] width 0 height 0
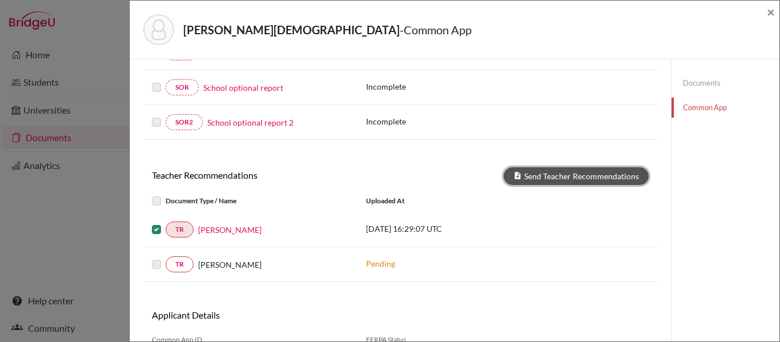
click at [567, 178] on button "Send Teacher Recommendations" at bounding box center [576, 176] width 145 height 18
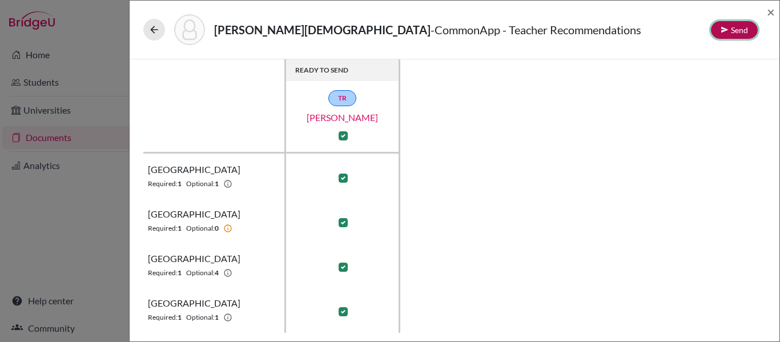
click at [734, 30] on button "Send" at bounding box center [734, 30] width 47 height 18
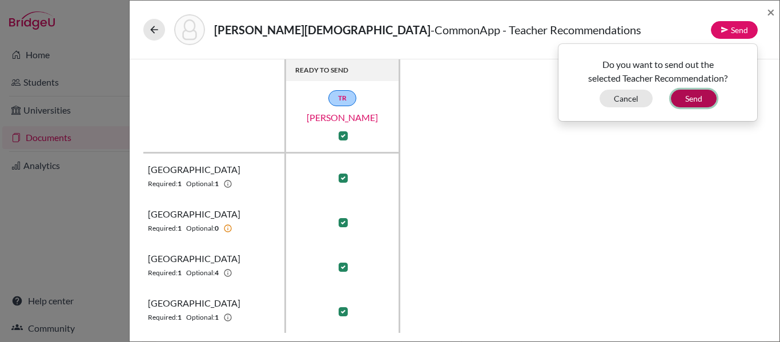
click at [700, 98] on button "Send" at bounding box center [694, 99] width 46 height 18
checkbox input "false"
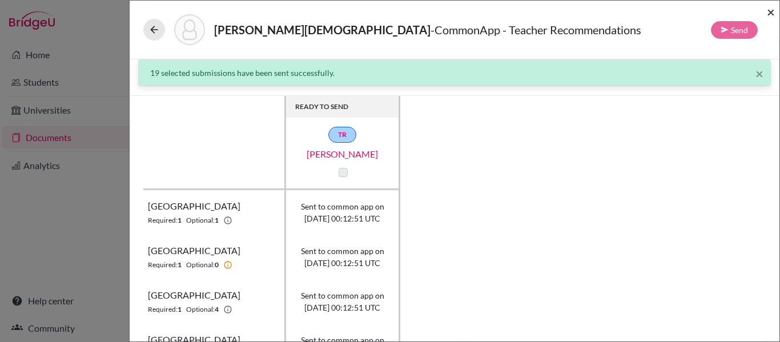
click at [771, 10] on span "×" at bounding box center [771, 11] width 8 height 17
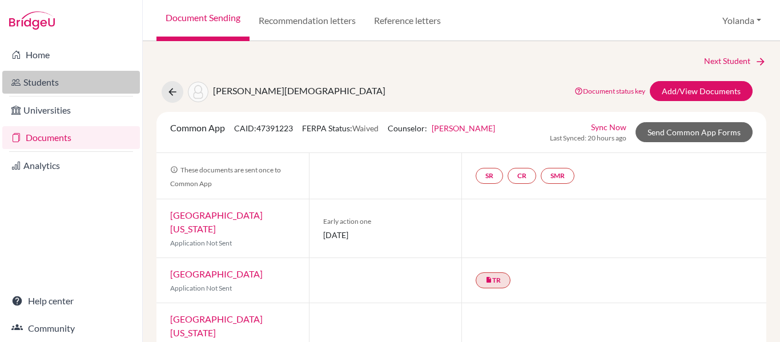
click at [39, 82] on link "Students" at bounding box center [71, 82] width 138 height 23
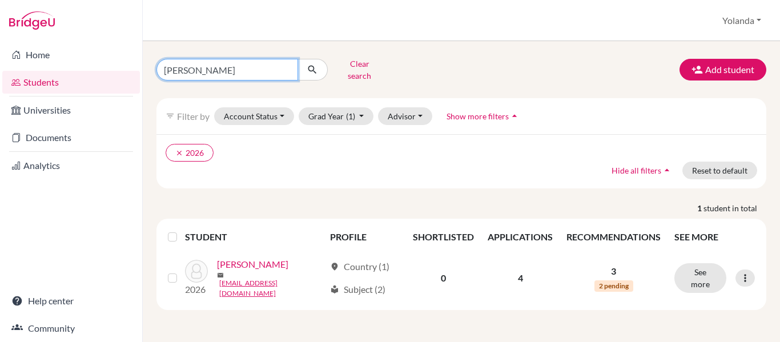
click at [207, 70] on input "medina" at bounding box center [228, 70] width 142 height 22
type input "majano"
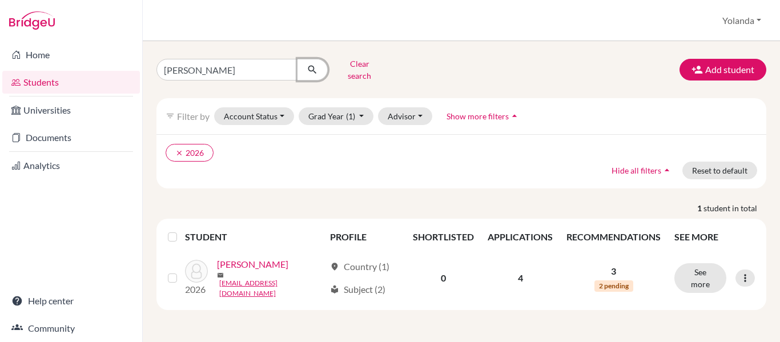
click at [312, 68] on icon "submit" at bounding box center [312, 69] width 11 height 11
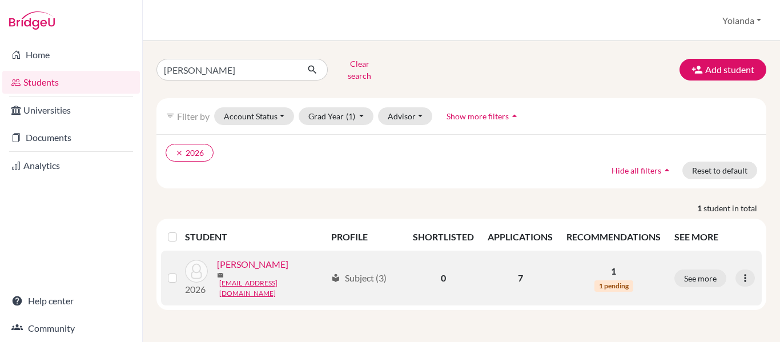
click at [235, 262] on link "[PERSON_NAME]" at bounding box center [252, 265] width 71 height 14
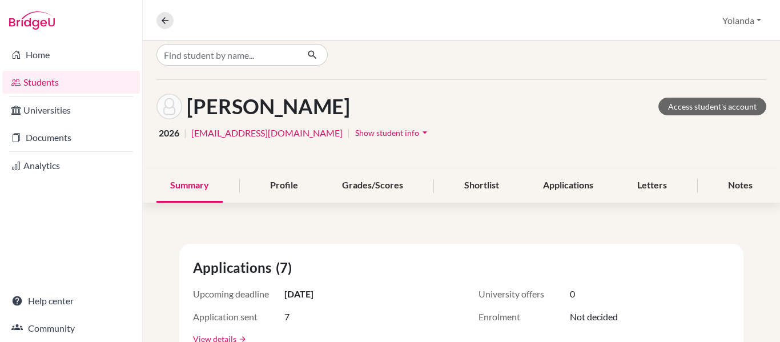
scroll to position [15, 0]
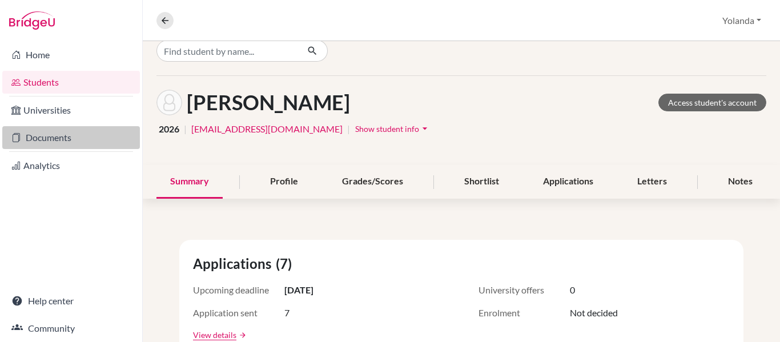
click at [44, 145] on link "Documents" at bounding box center [71, 137] width 138 height 23
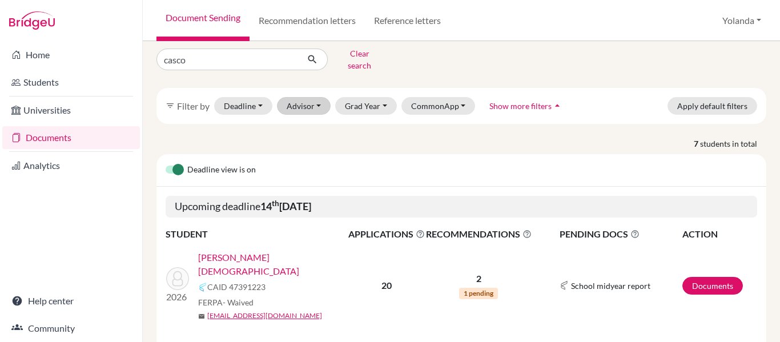
scroll to position [10, 0]
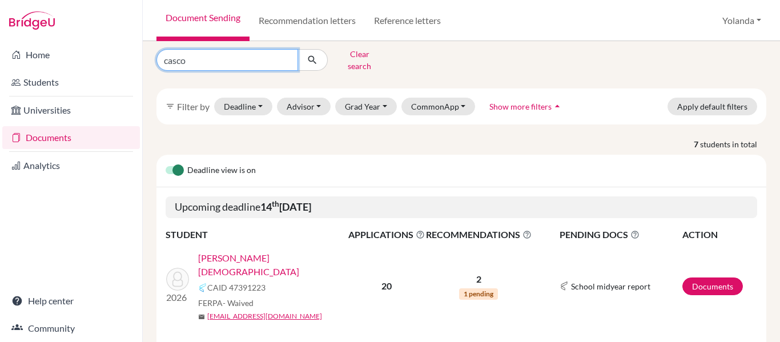
click at [216, 55] on input "casco" at bounding box center [228, 60] width 142 height 22
type input "c"
type input "majano"
click at [313, 54] on icon "submit" at bounding box center [312, 59] width 11 height 11
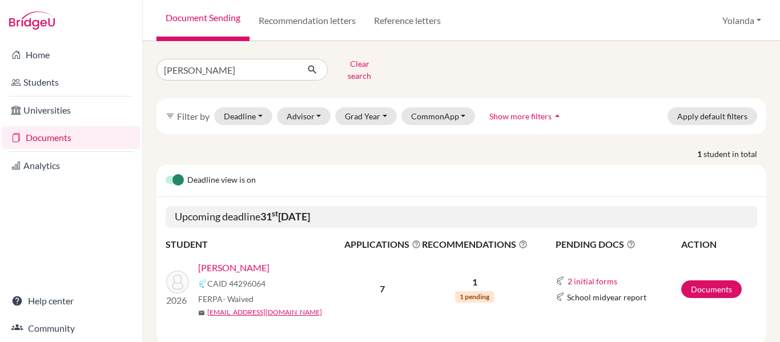
scroll to position [22, 0]
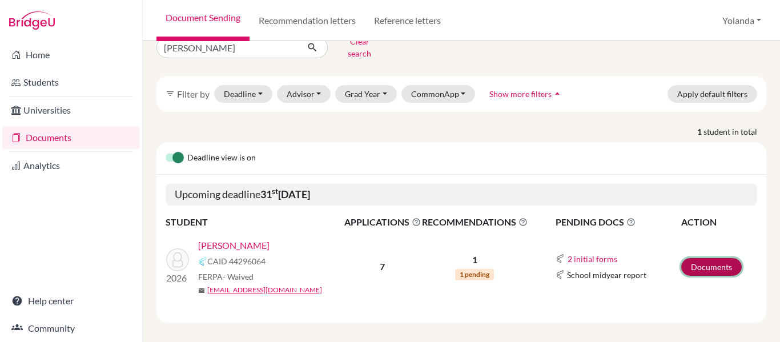
click at [711, 259] on link "Documents" at bounding box center [711, 267] width 61 height 18
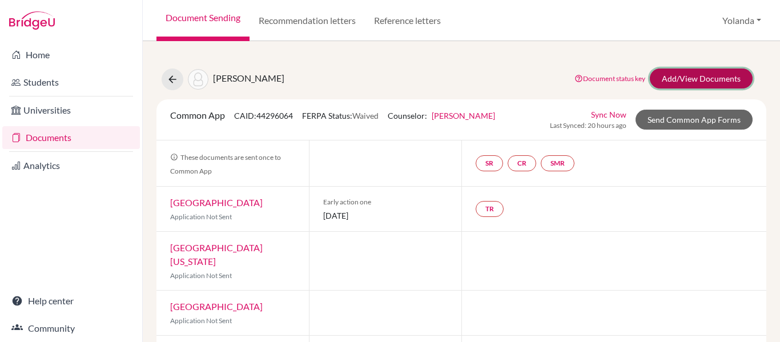
click at [701, 77] on link "Add/View Documents" at bounding box center [701, 79] width 103 height 20
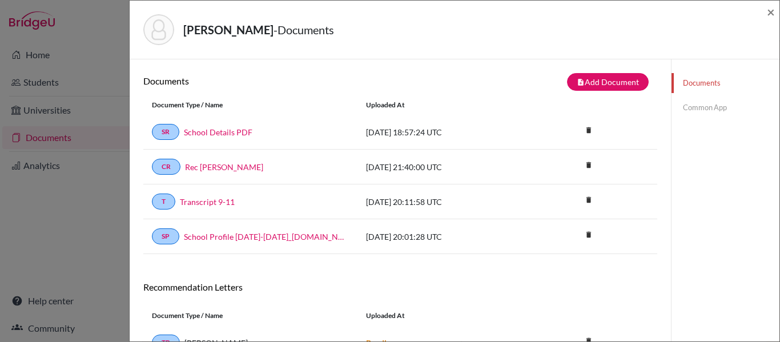
click at [684, 106] on link "Common App" at bounding box center [726, 108] width 108 height 20
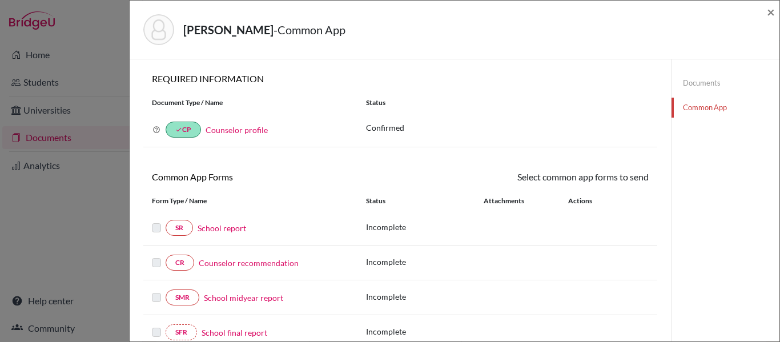
click at [704, 79] on link "Documents" at bounding box center [726, 83] width 108 height 20
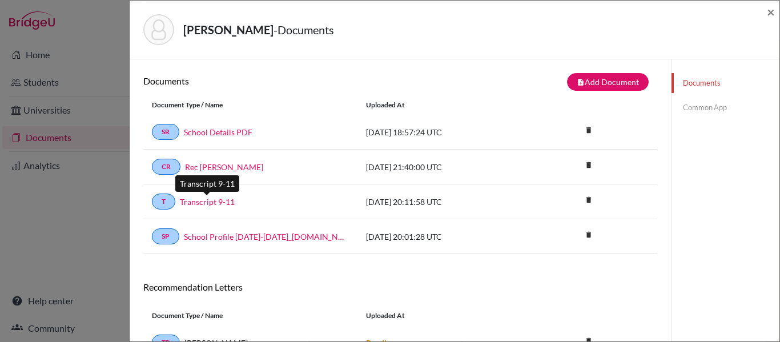
click at [214, 199] on link "Transcript 9-11" at bounding box center [207, 202] width 55 height 12
click at [707, 108] on link "Common App" at bounding box center [726, 108] width 108 height 20
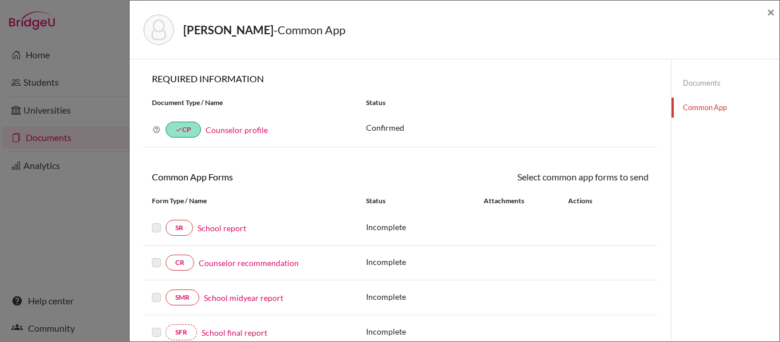
click at [211, 230] on link "School report" at bounding box center [222, 228] width 49 height 12
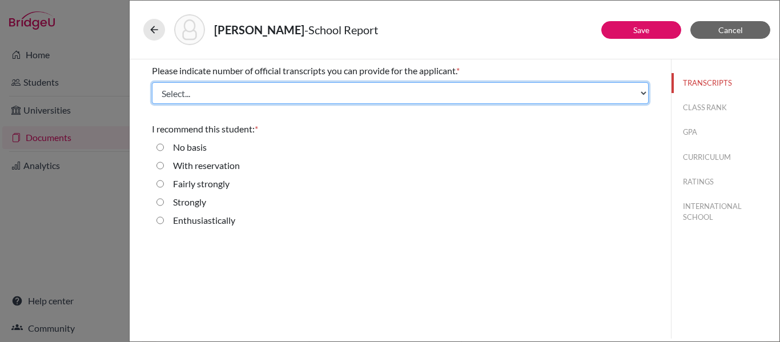
click at [232, 100] on select "Select... 1 2 3 4" at bounding box center [400, 93] width 497 height 22
select select "1"
click at [152, 82] on select "Select... 1 2 3 4" at bounding box center [400, 93] width 497 height 22
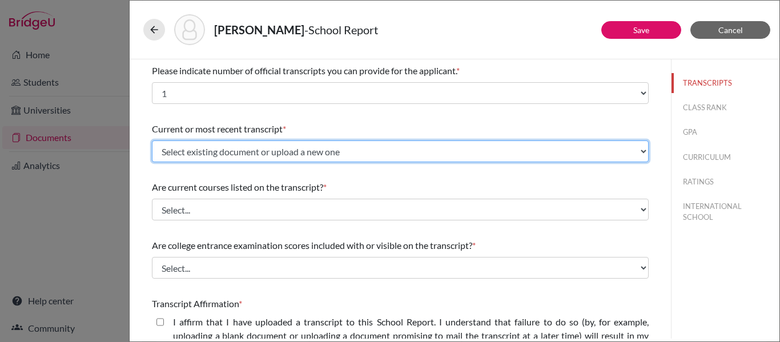
click at [218, 153] on select "Select existing document or upload a new one Transcript 9-11 Upload New File" at bounding box center [400, 152] width 497 height 22
select select "670438"
click at [152, 141] on select "Select existing document or upload a new one Transcript 9-11 Upload New File" at bounding box center [400, 152] width 497 height 22
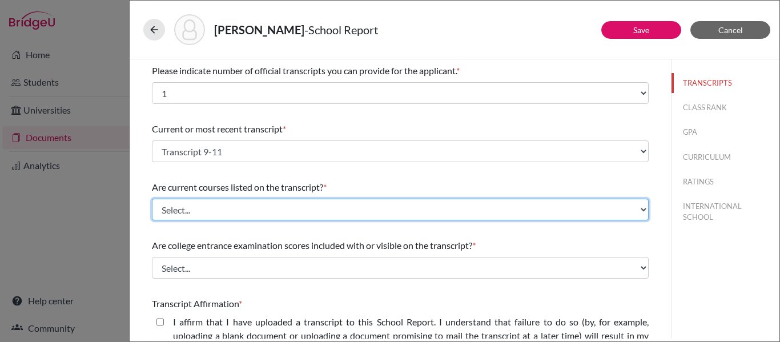
click at [206, 209] on select "Select... Yes No" at bounding box center [400, 210] width 497 height 22
select select "0"
click at [152, 199] on select "Select... Yes No" at bounding box center [400, 210] width 497 height 22
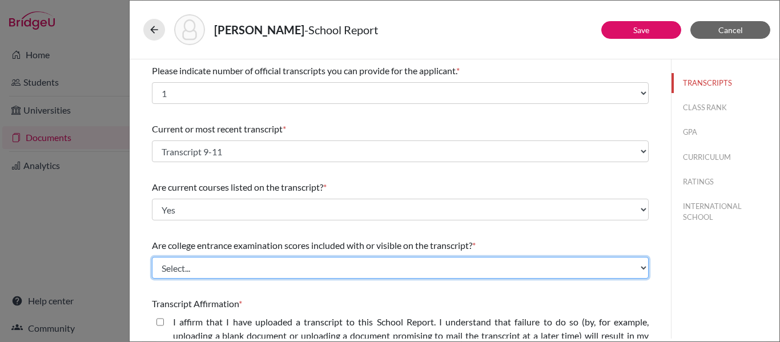
click at [196, 268] on select "Select... Yes No" at bounding box center [400, 268] width 497 height 22
select select "1"
click at [152, 257] on select "Select... Yes No" at bounding box center [400, 268] width 497 height 22
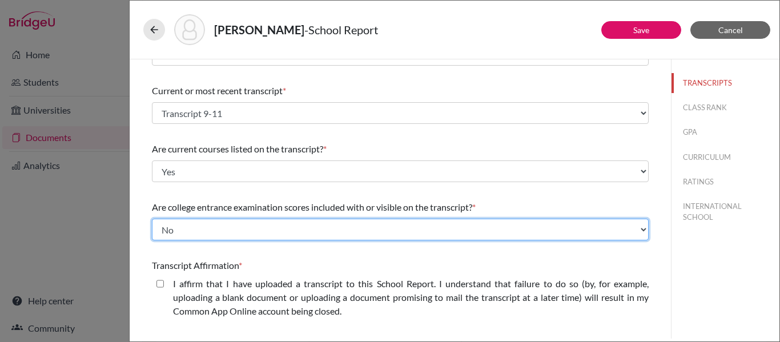
scroll to position [42, 0]
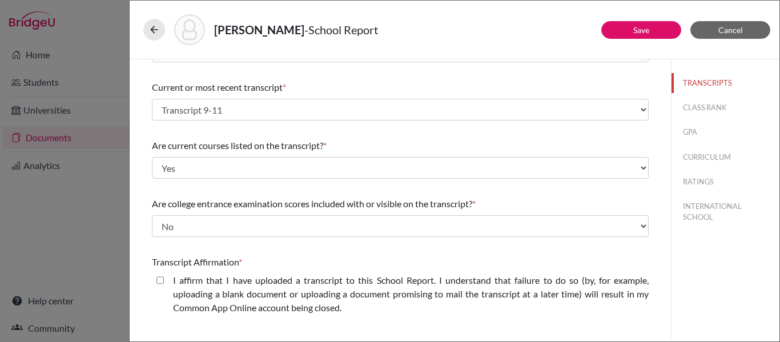
click at [161, 279] on closed\ "I affirm that I have uploaded a transcript to this School Report. I understand …" at bounding box center [160, 281] width 7 height 14
checkbox closed\ "true"
click at [707, 107] on button "CLASS RANK" at bounding box center [726, 108] width 108 height 20
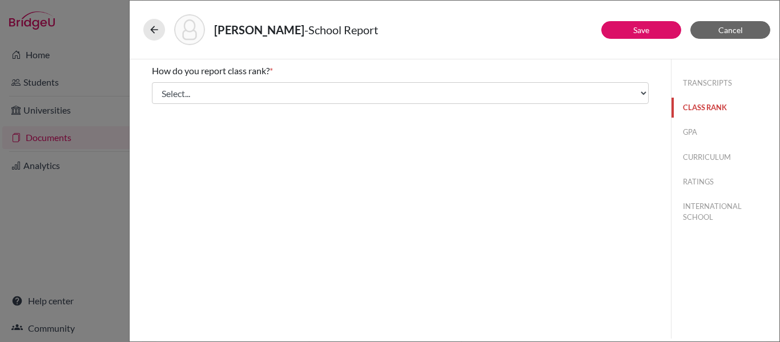
scroll to position [0, 0]
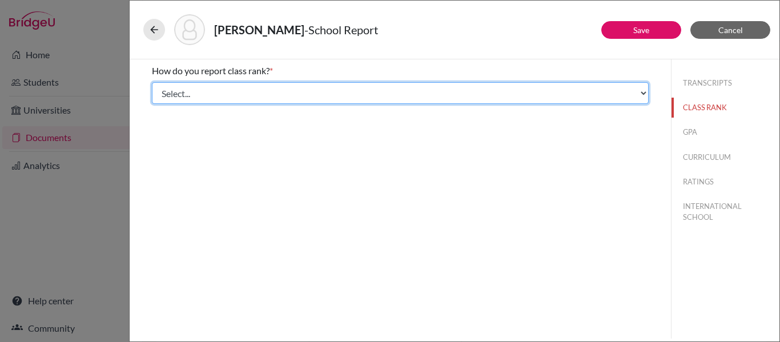
click at [443, 93] on select "Select... Exact Decile Quintile Quartile None" at bounding box center [400, 93] width 497 height 22
select select "5"
click at [152, 82] on select "Select... Exact Decile Quintile Quartile None" at bounding box center [400, 93] width 497 height 22
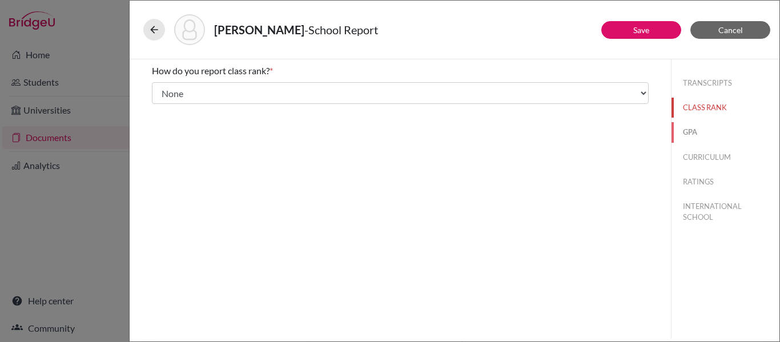
click at [689, 129] on button "GPA" at bounding box center [726, 132] width 108 height 20
click at [160, 91] on input "Yes" at bounding box center [160, 89] width 7 height 14
radio input "true"
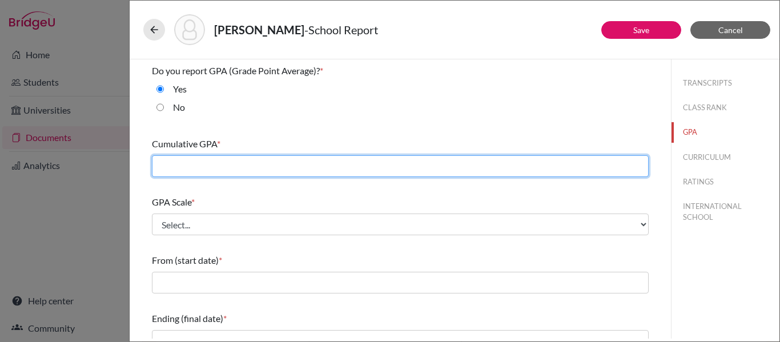
click at [198, 167] on input "text" at bounding box center [400, 166] width 497 height 22
type input "4.17"
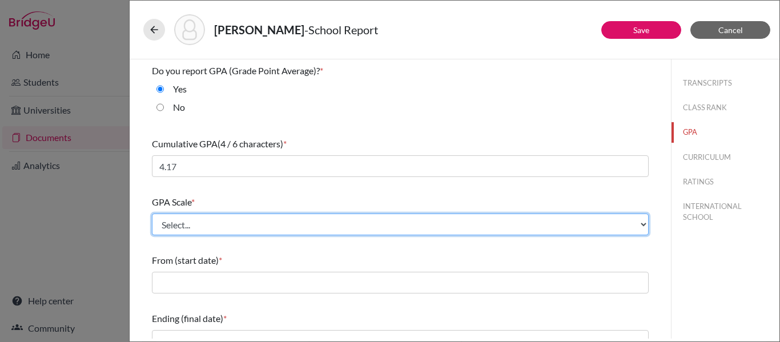
click at [193, 225] on select "Select... 4 5 6 7 8 9 10 11 12 13 14 15 16 17 18 19 20 100" at bounding box center [400, 225] width 497 height 22
select select "4"
click at [152, 214] on select "Select... 4 5 6 7 8 9 10 11 12 13 14 15 16 17 18 19 20 100" at bounding box center [400, 225] width 497 height 22
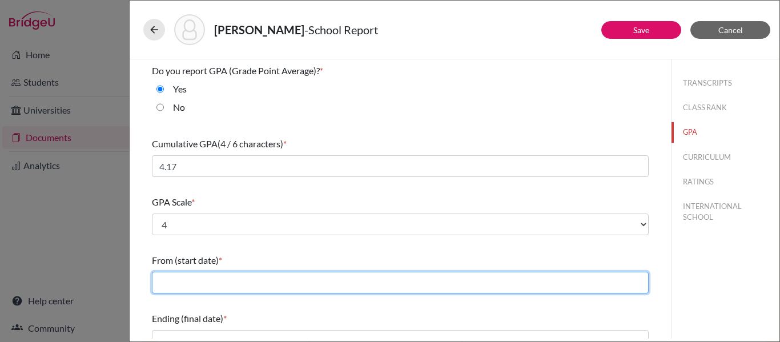
click at [190, 278] on input "text" at bounding box center [400, 283] width 497 height 22
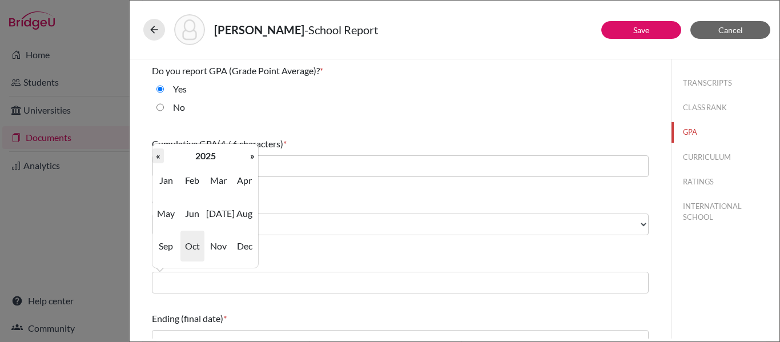
click at [158, 157] on th "«" at bounding box center [158, 156] width 11 height 15
click at [246, 216] on span "Aug" at bounding box center [244, 213] width 24 height 31
type input "08/2022"
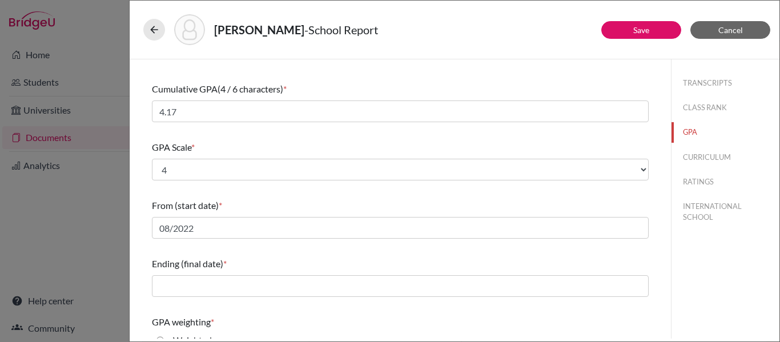
scroll to position [56, 0]
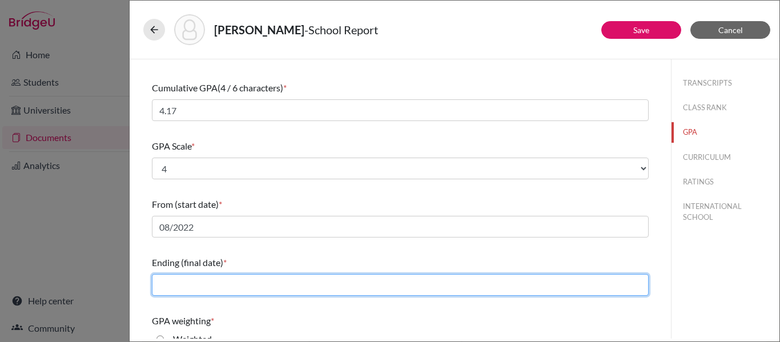
click at [223, 280] on input "text" at bounding box center [400, 285] width 497 height 22
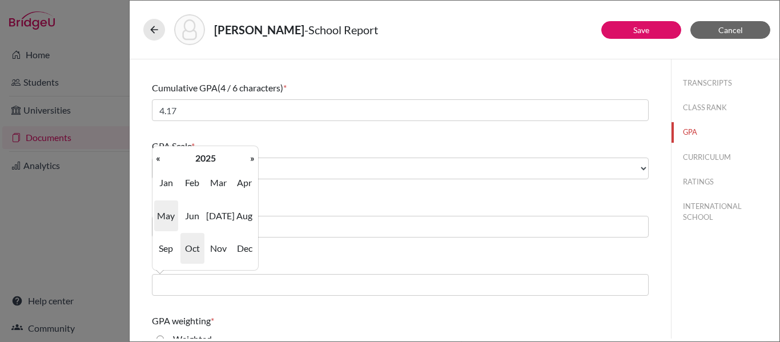
click at [166, 216] on span "May" at bounding box center [166, 215] width 24 height 31
type input "05/2025"
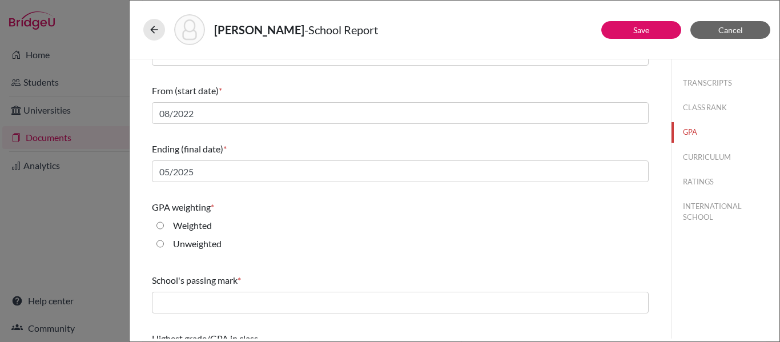
scroll to position [172, 0]
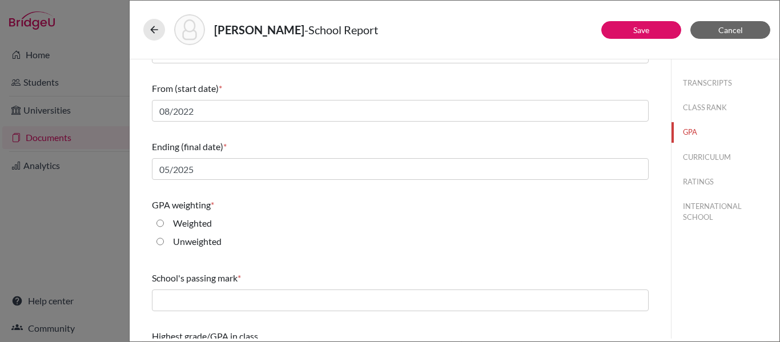
click at [159, 222] on input "Weighted" at bounding box center [160, 223] width 7 height 14
radio input "true"
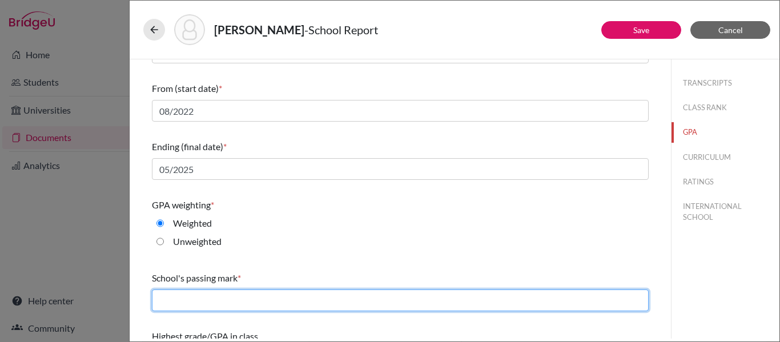
click at [167, 306] on input "text" at bounding box center [400, 301] width 497 height 22
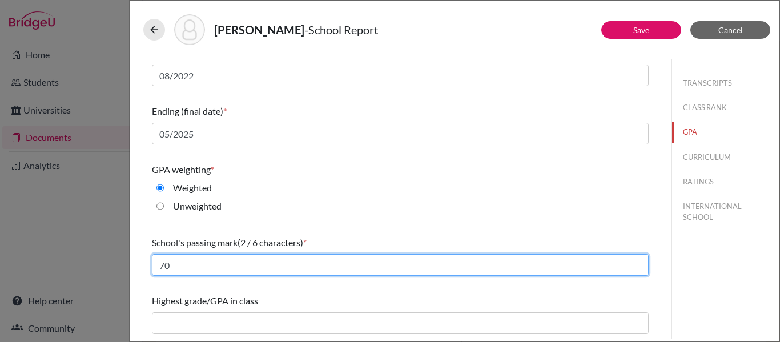
type input "70"
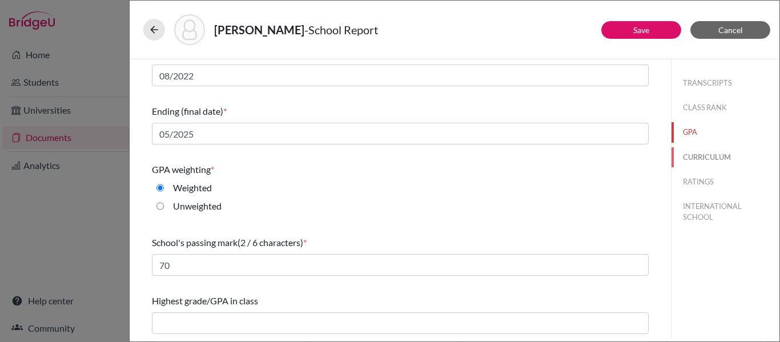
click at [713, 160] on button "CURRICULUM" at bounding box center [726, 157] width 108 height 20
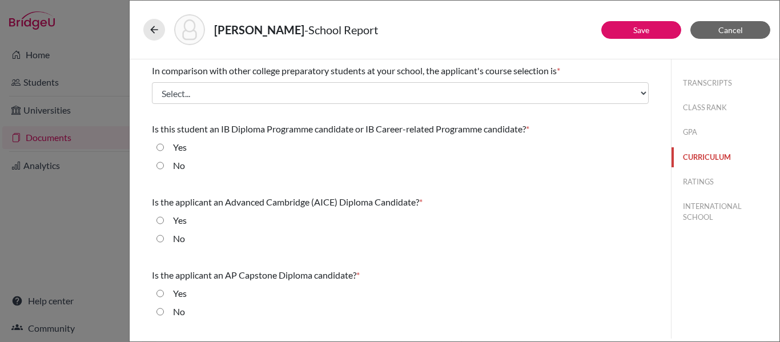
scroll to position [0, 0]
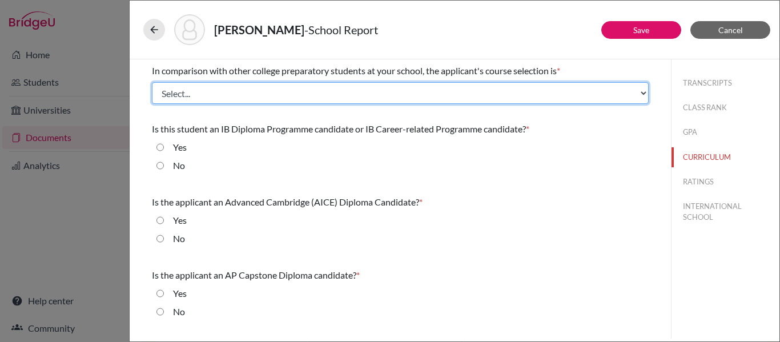
click at [287, 98] on select "Select... Less than demanding Average [PERSON_NAME] Very demanding Most demandi…" at bounding box center [400, 93] width 497 height 22
select select "4"
click at [152, 82] on select "Select... Less than demanding Average [PERSON_NAME] Very demanding Most demandi…" at bounding box center [400, 93] width 497 height 22
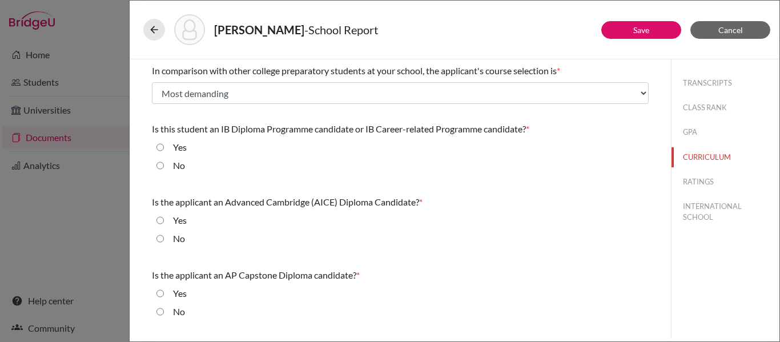
click at [159, 147] on input "Yes" at bounding box center [160, 148] width 7 height 14
radio input "true"
click at [160, 239] on input "No" at bounding box center [160, 239] width 7 height 14
radio input "true"
click at [159, 308] on input "No" at bounding box center [160, 312] width 7 height 14
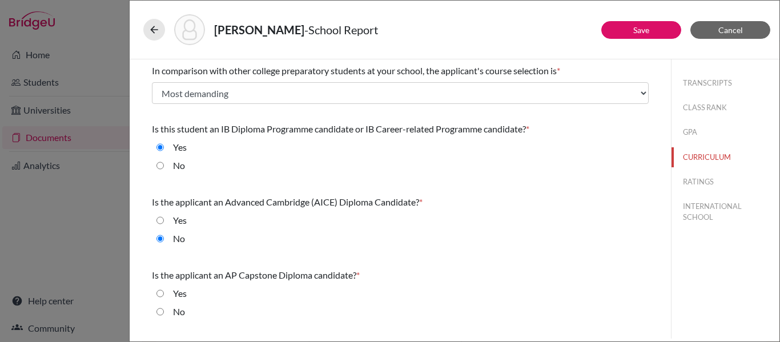
radio input "true"
click at [697, 179] on button "RATINGS" at bounding box center [726, 182] width 108 height 20
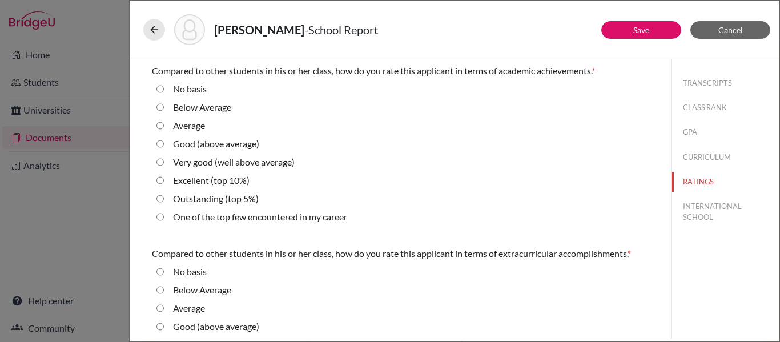
click at [159, 182] on 10\%\) "Excellent (top 10%)" at bounding box center [160, 181] width 7 height 14
radio 10\%\) "true"
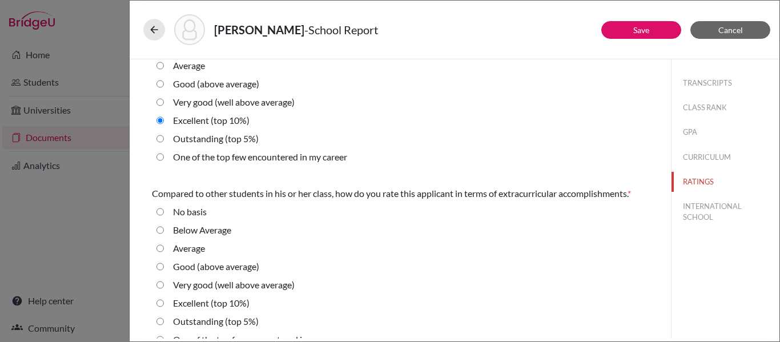
scroll to position [78, 0]
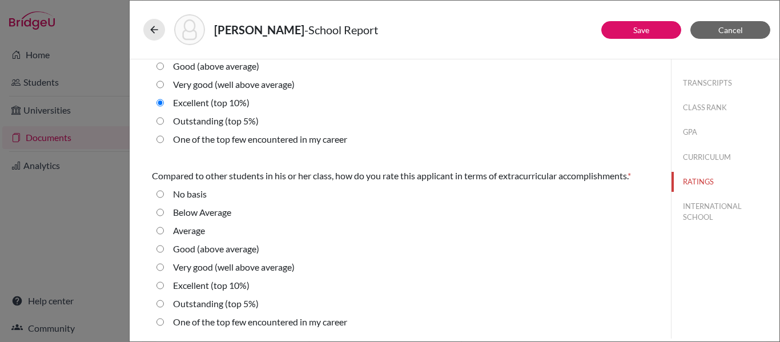
click at [161, 284] on 10\%\) "Excellent (top 10%)" at bounding box center [160, 286] width 7 height 14
radio 10\%\) "true"
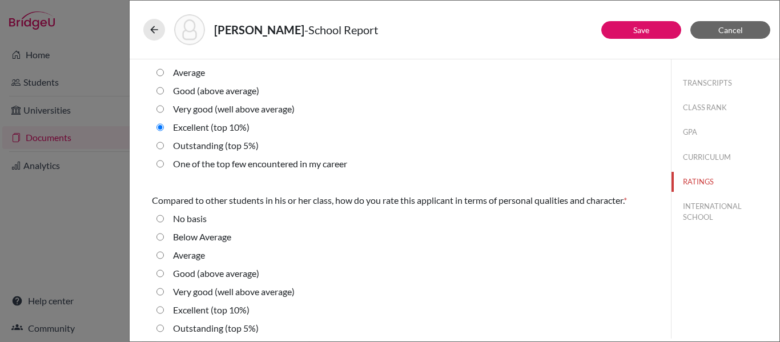
scroll to position [240, 0]
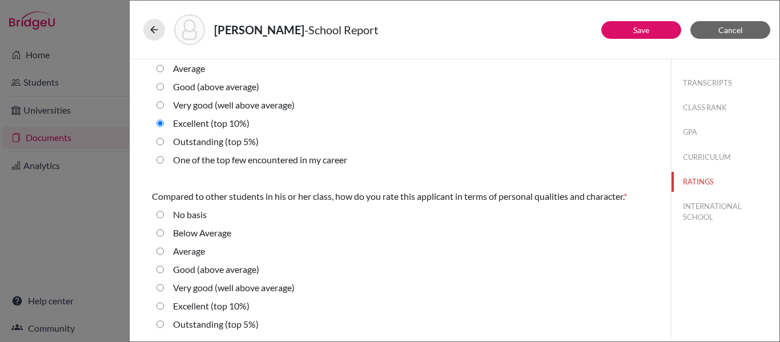
click at [160, 306] on 10\%\) "Excellent (top 10%)" at bounding box center [160, 306] width 7 height 14
radio 10\%\) "true"
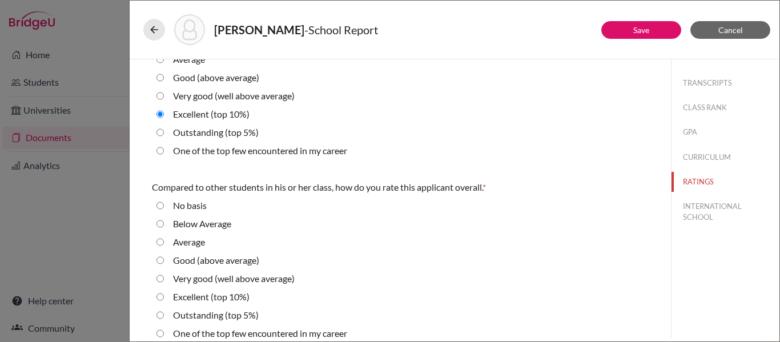
scroll to position [431, 0]
click at [160, 299] on 10\%\) "Excellent (top 10%)" at bounding box center [160, 298] width 7 height 14
radio 10\%\) "true"
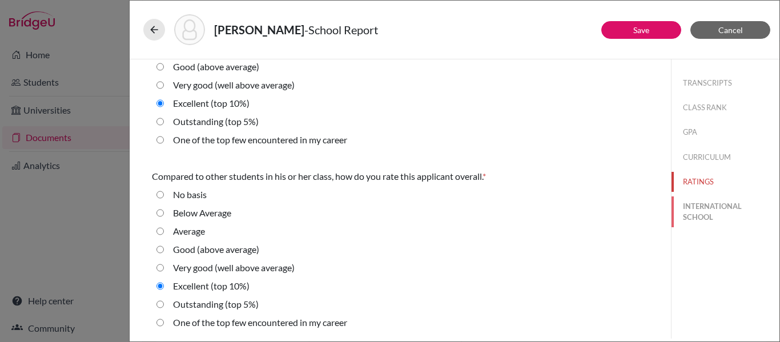
click at [707, 205] on button "INTERNATIONAL SCHOOL" at bounding box center [726, 211] width 108 height 31
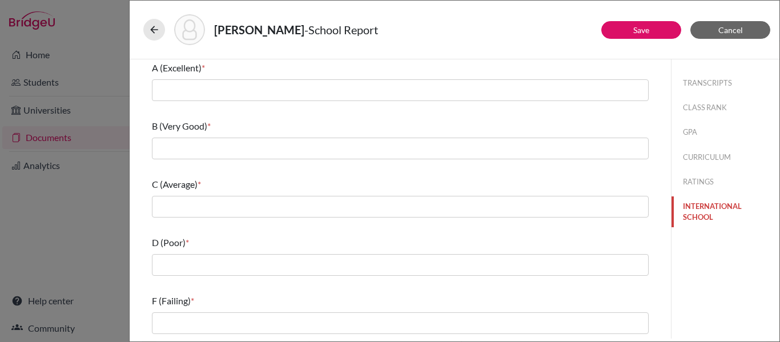
scroll to position [0, 0]
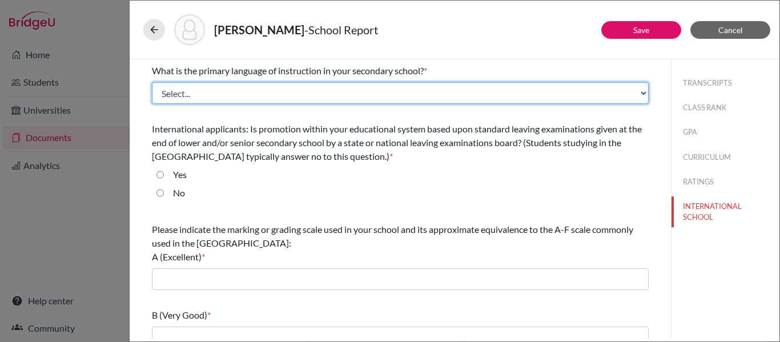
click at [549, 88] on select "Select... Albanian Arabic Armenian Assamese Azerbaijani Belarusian Bengali Bulg…" at bounding box center [400, 93] width 497 height 22
select select "14"
click at [152, 82] on select "Select... Albanian Arabic Armenian Assamese Azerbaijani Belarusian Bengali Bulg…" at bounding box center [400, 93] width 497 height 22
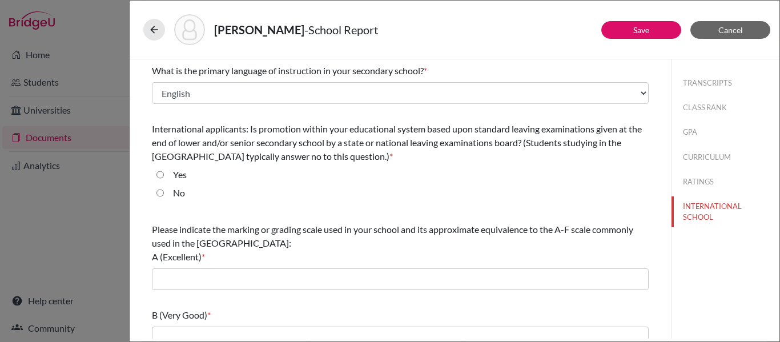
click at [160, 192] on input "No" at bounding box center [160, 193] width 7 height 14
radio input "true"
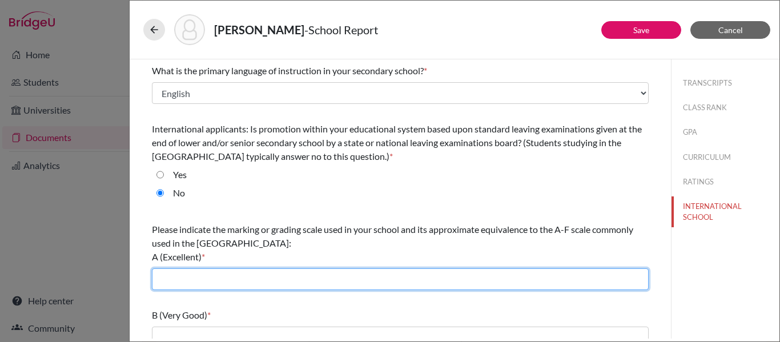
click at [171, 274] on input "text" at bounding box center [400, 279] width 497 height 22
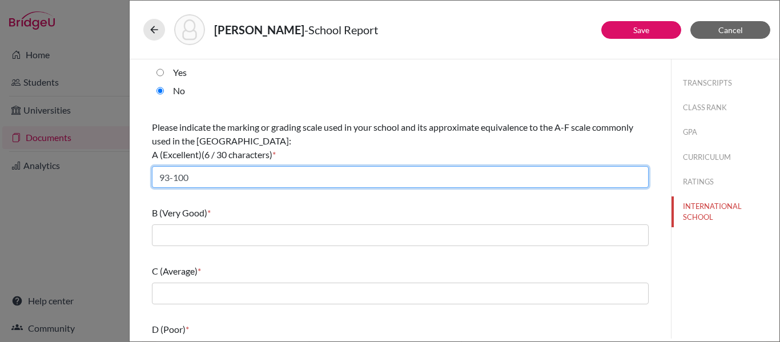
scroll to position [125, 0]
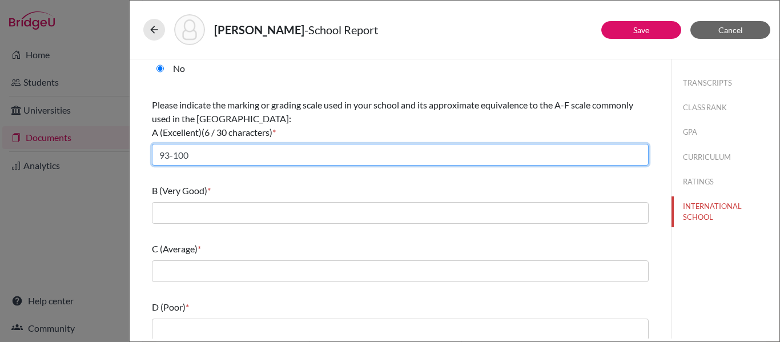
type input "93-100"
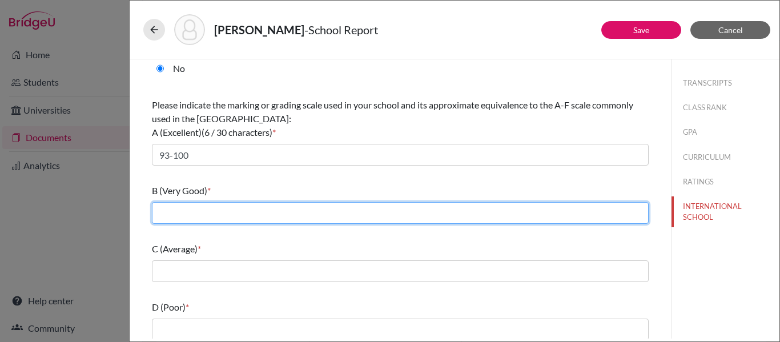
click at [184, 211] on input "text" at bounding box center [400, 213] width 497 height 22
type input "85-92"
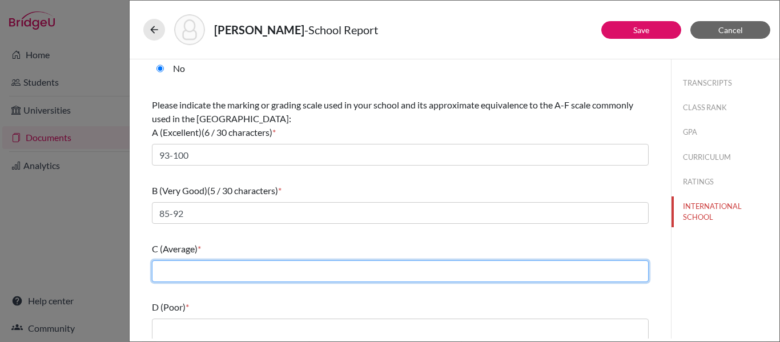
click at [175, 274] on input "text" at bounding box center [400, 271] width 497 height 22
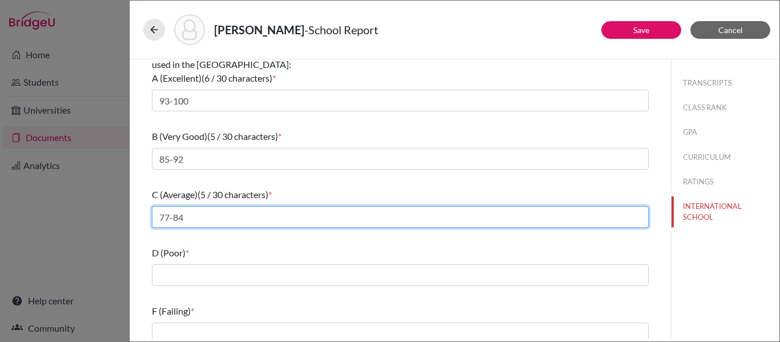
scroll to position [188, 0]
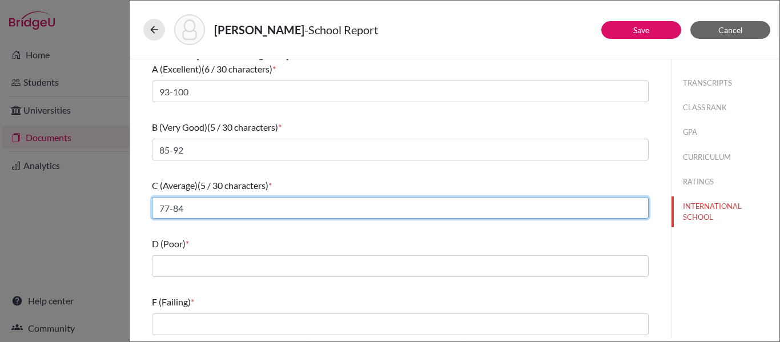
type input "77-84"
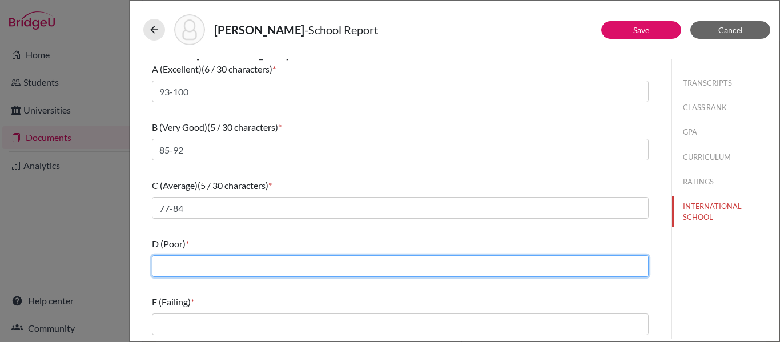
click at [175, 266] on input "text" at bounding box center [400, 266] width 497 height 22
type input "70-76"
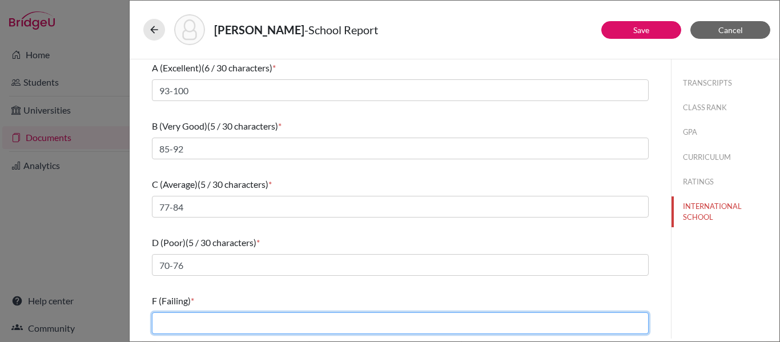
click at [170, 328] on input "text" at bounding box center [400, 323] width 497 height 22
type input "0-69"
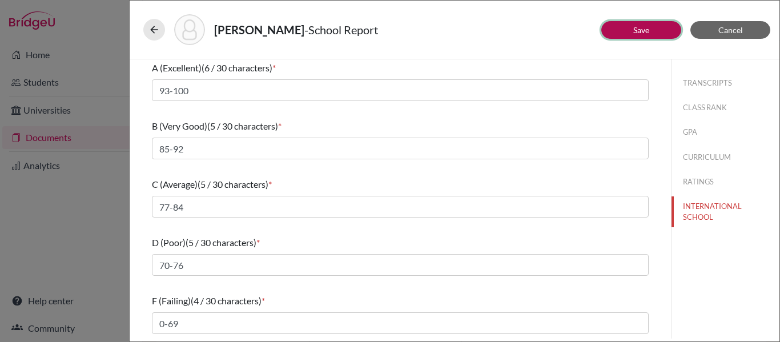
click at [620, 27] on button "Save" at bounding box center [641, 30] width 80 height 18
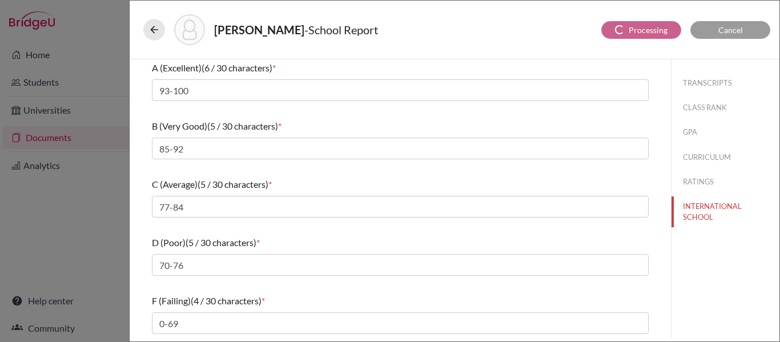
select select "1"
select select "670438"
select select "0"
select select "1"
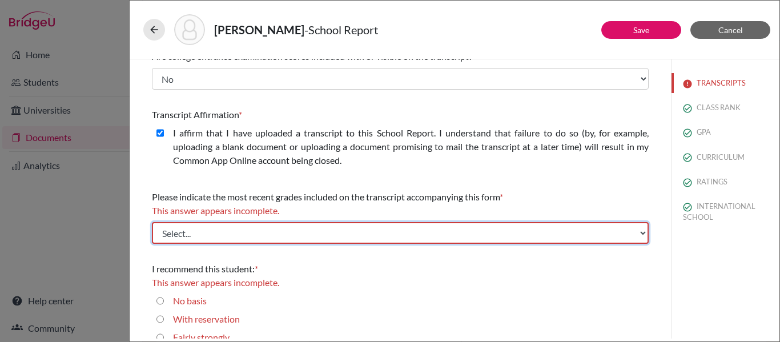
click at [414, 234] on select "Select... Final junior year grades 1st Quarter senior year grades 2nd Quarter/1…" at bounding box center [400, 233] width 497 height 22
select select "0"
click at [152, 222] on select "Select... Final junior year grades 1st Quarter senior year grades 2nd Quarter/1…" at bounding box center [400, 233] width 497 height 22
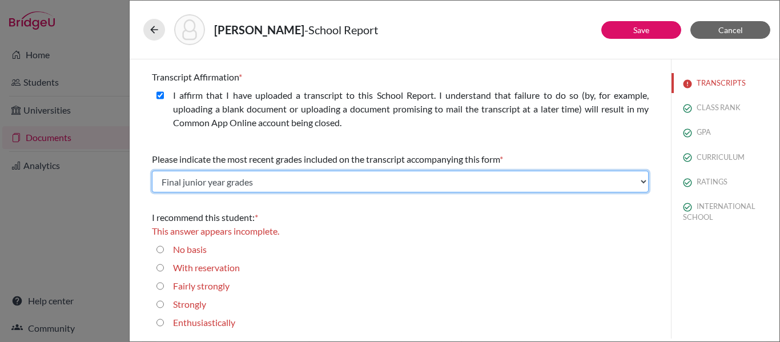
scroll to position [226, 0]
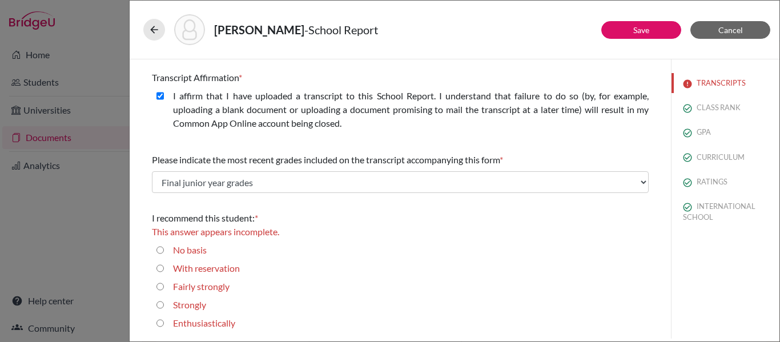
click at [161, 323] on input "Enthusiastically" at bounding box center [160, 323] width 7 height 14
radio input "true"
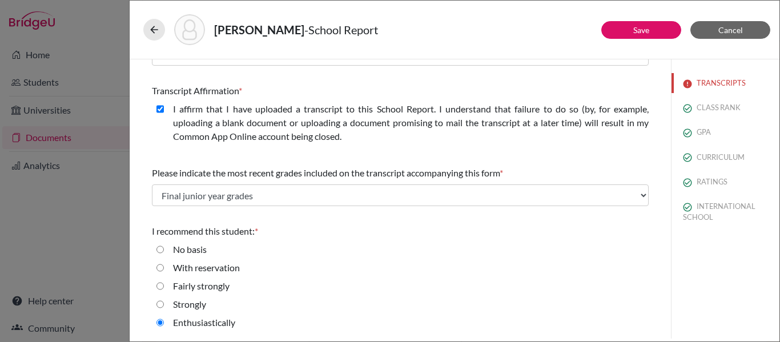
scroll to position [210, 0]
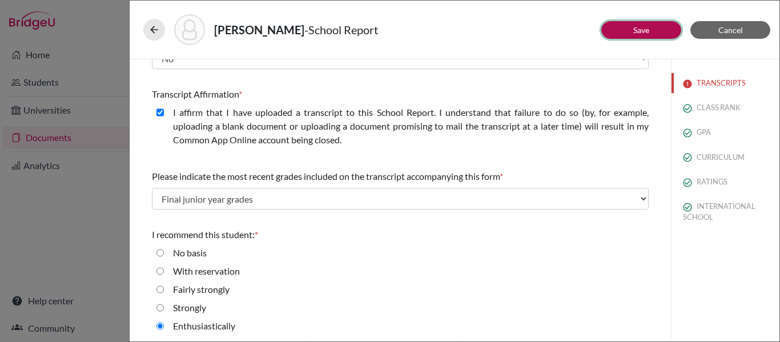
click at [635, 29] on link "Save" at bounding box center [641, 30] width 16 height 10
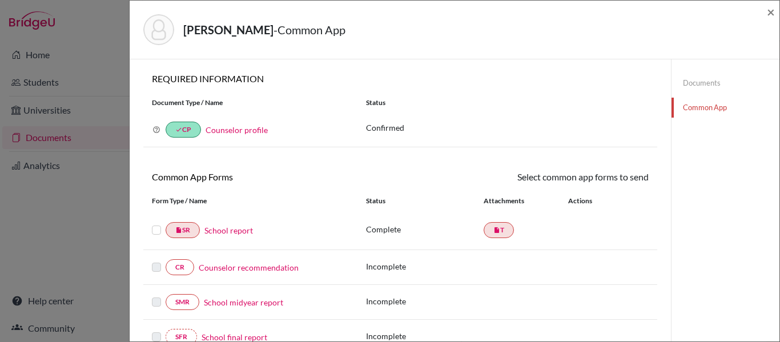
click at [156, 223] on label at bounding box center [156, 223] width 9 height 0
click at [0, 0] on input "checkbox" at bounding box center [0, 0] width 0 height 0
click at [633, 177] on link "Send" at bounding box center [624, 179] width 47 height 18
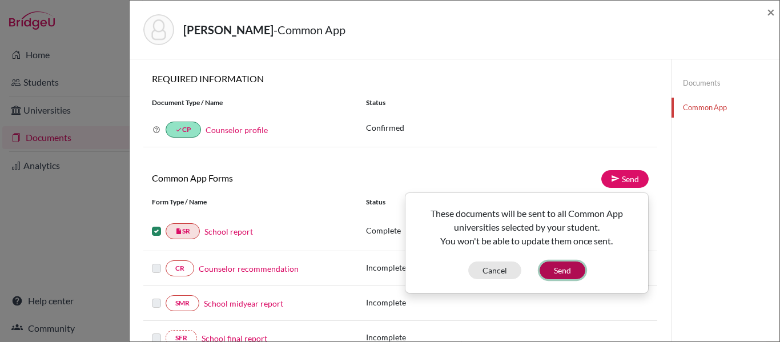
click at [568, 275] on button "Send" at bounding box center [563, 271] width 46 height 18
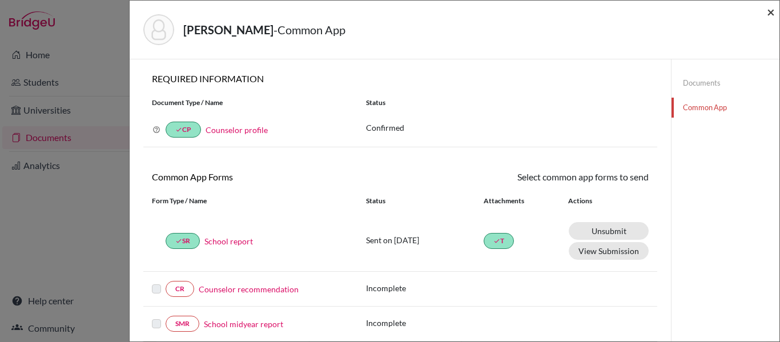
click at [769, 13] on span "×" at bounding box center [771, 11] width 8 height 17
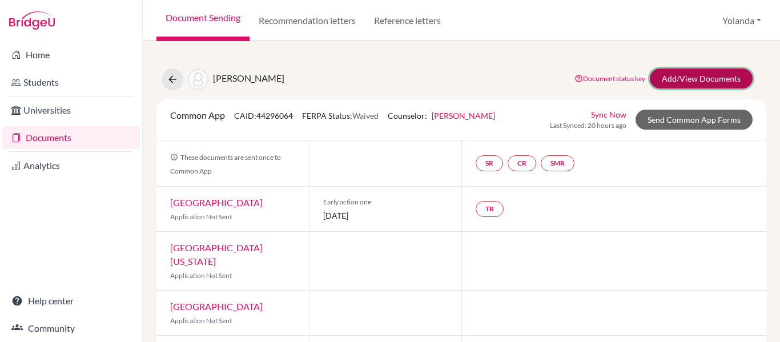
click at [676, 77] on link "Add/View Documents" at bounding box center [701, 79] width 103 height 20
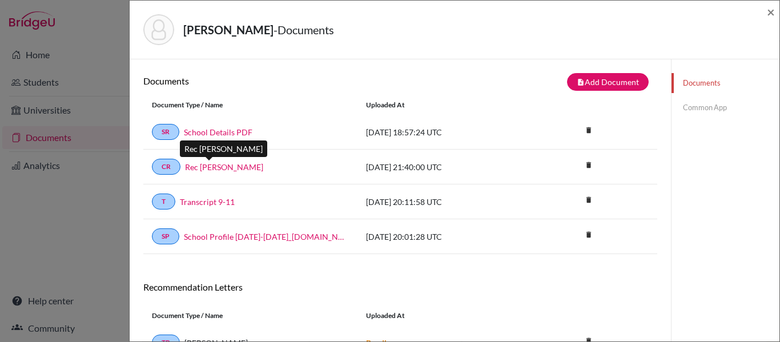
click at [204, 165] on link "Rec [PERSON_NAME]" at bounding box center [224, 167] width 78 height 12
click at [704, 107] on link "Common App" at bounding box center [726, 108] width 108 height 20
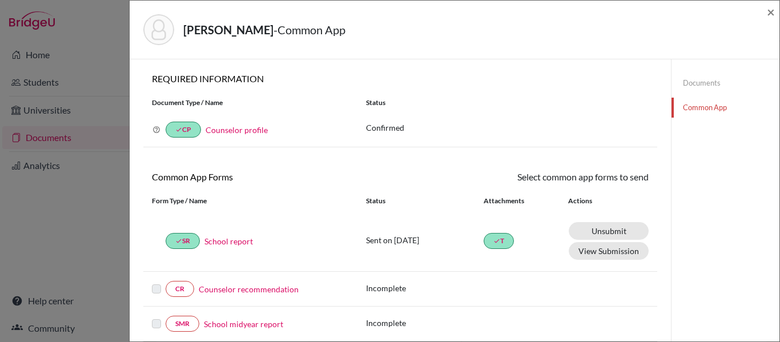
click at [259, 291] on link "Counselor recommendation" at bounding box center [249, 289] width 100 height 12
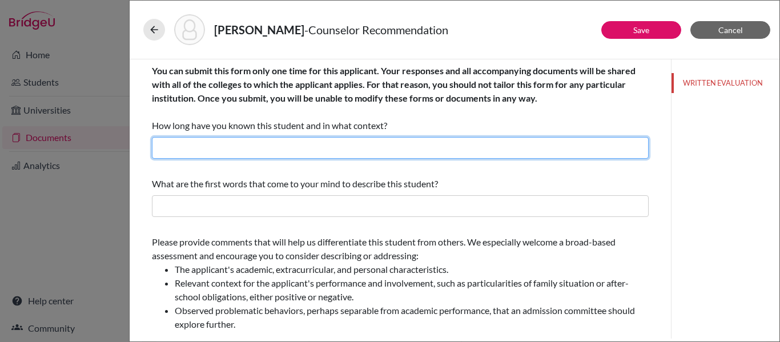
click at [194, 154] on input "text" at bounding box center [400, 148] width 497 height 22
type input "Four years as a counselor"
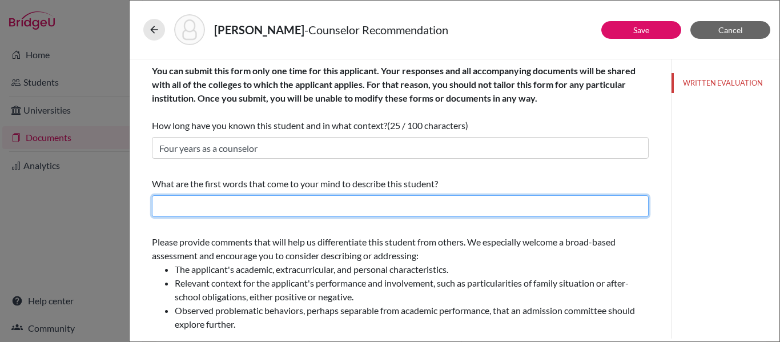
click at [168, 205] on input "text" at bounding box center [400, 206] width 497 height 22
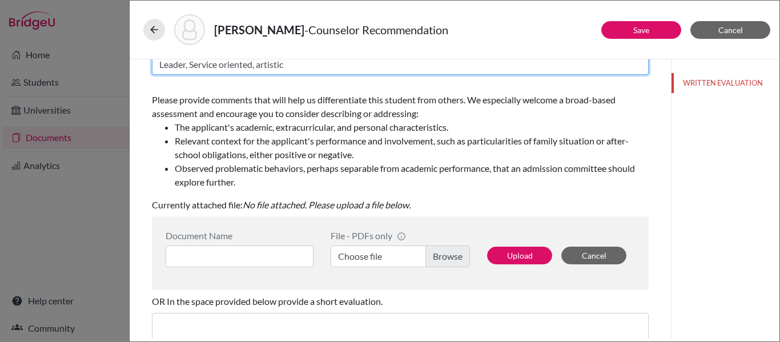
scroll to position [145, 0]
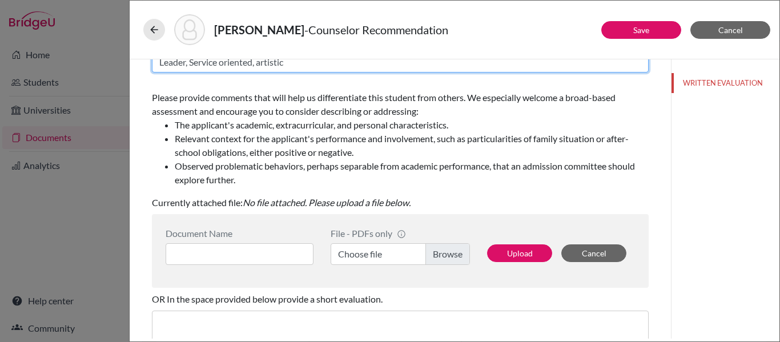
type input "Leader, Service oriented, artistic"
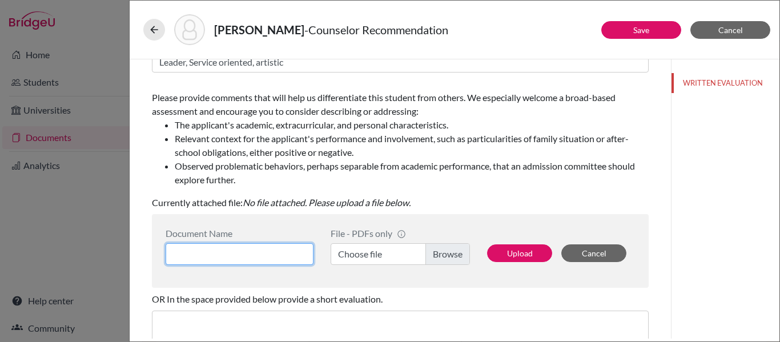
click at [207, 254] on input at bounding box center [240, 254] width 148 height 22
type input "Rec [PERSON_NAME]"
click at [446, 253] on label "Choose file" at bounding box center [400, 254] width 139 height 22
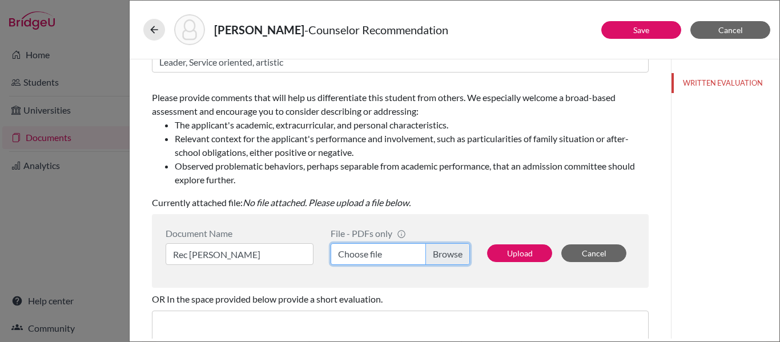
click at [446, 253] on input "Choose file" at bounding box center [400, 254] width 139 height 22
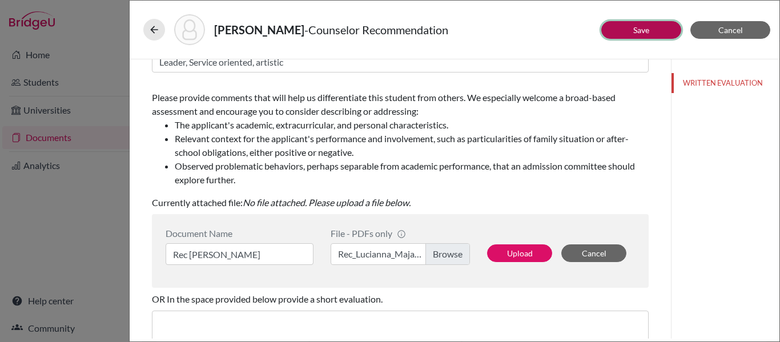
click at [643, 30] on link "Save" at bounding box center [641, 30] width 16 height 10
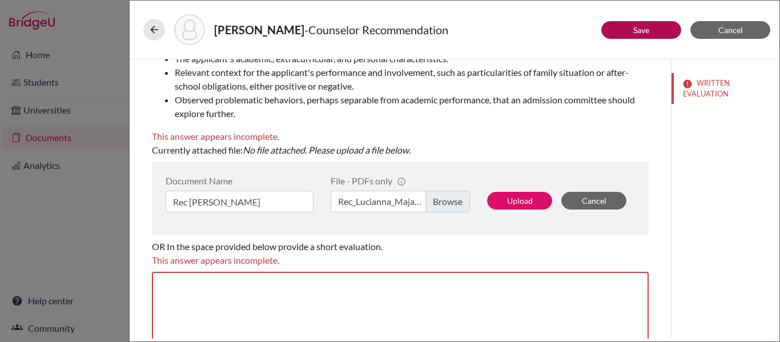
scroll to position [210, 0]
click at [649, 32] on button "Save" at bounding box center [641, 30] width 80 height 18
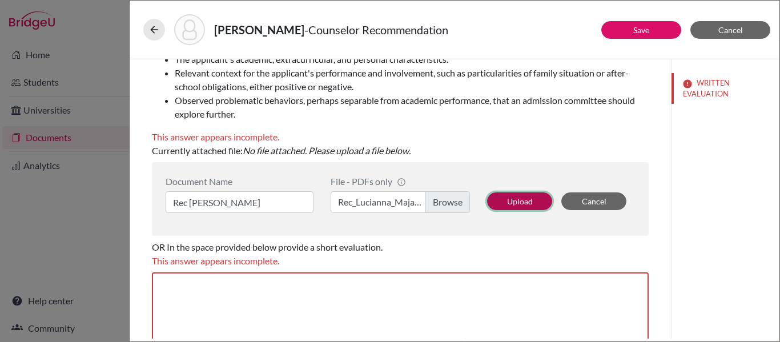
click at [520, 199] on button "Upload" at bounding box center [519, 201] width 65 height 18
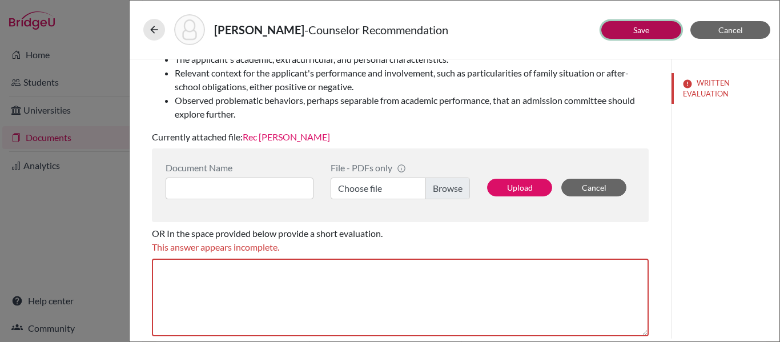
click at [621, 29] on button "Save" at bounding box center [641, 30] width 80 height 18
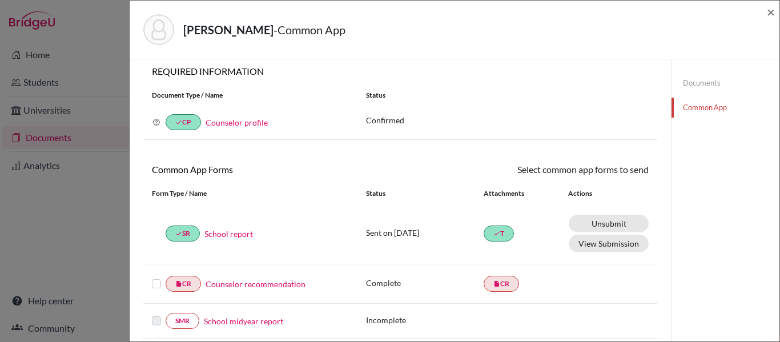
scroll to position [9, 0]
click at [157, 276] on label at bounding box center [156, 276] width 9 height 0
click at [0, 0] on input "checkbox" at bounding box center [0, 0] width 0 height 0
click at [629, 170] on link "Send" at bounding box center [624, 171] width 47 height 18
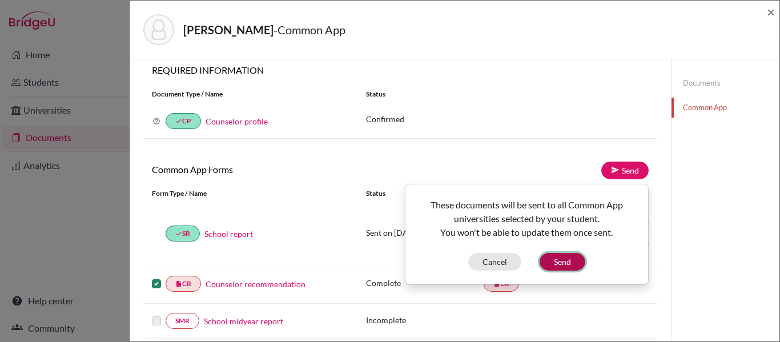
click at [562, 259] on button "Send" at bounding box center [563, 262] width 46 height 18
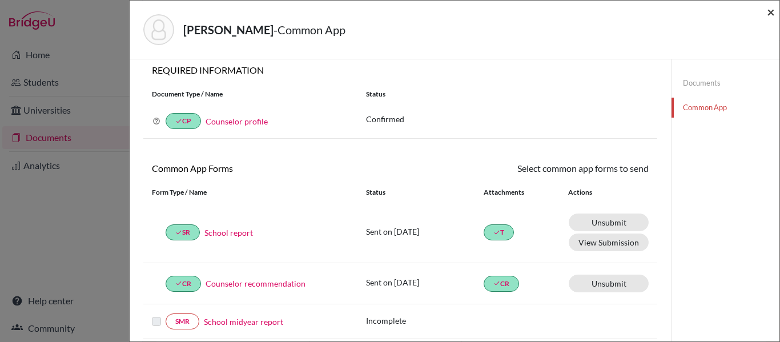
click at [772, 10] on span "×" at bounding box center [771, 11] width 8 height 17
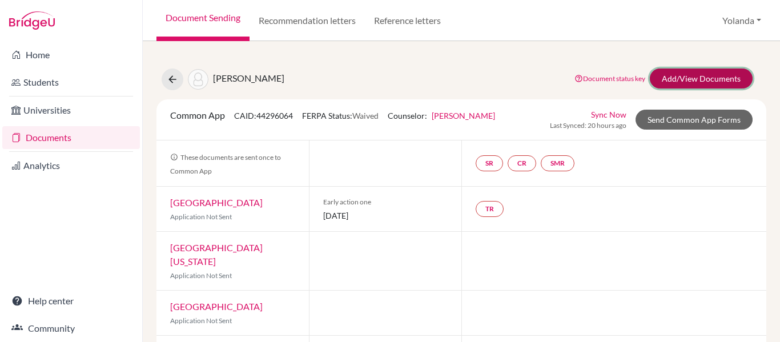
click at [683, 77] on link "Add/View Documents" at bounding box center [701, 79] width 103 height 20
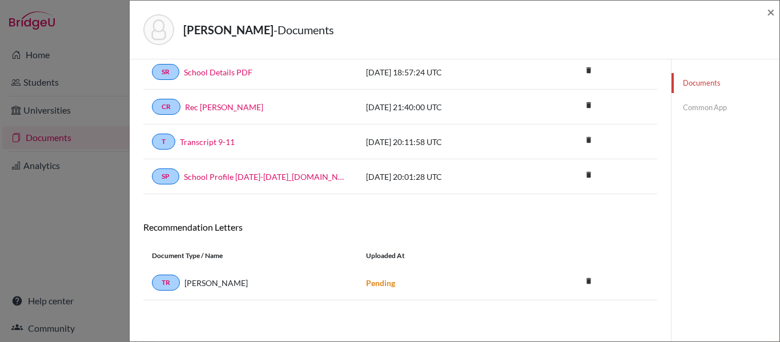
scroll to position [60, 0]
click at [207, 281] on span "[PERSON_NAME]" at bounding box center [215, 283] width 63 height 12
click at [700, 107] on link "Common App" at bounding box center [726, 108] width 108 height 20
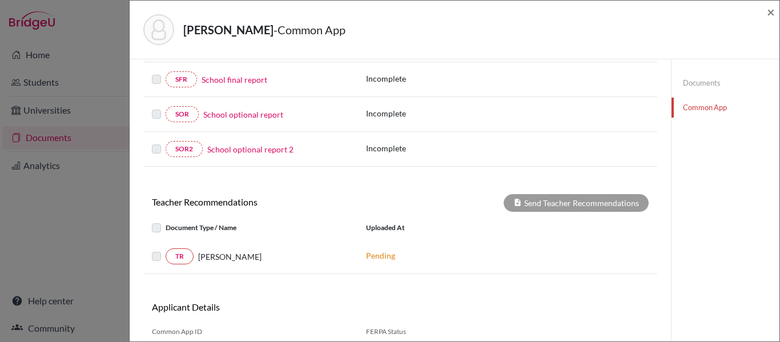
scroll to position [291, 0]
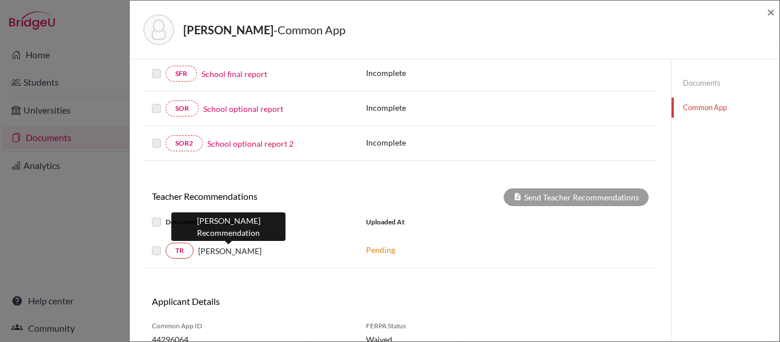
click at [209, 256] on span "[PERSON_NAME]" at bounding box center [229, 251] width 63 height 12
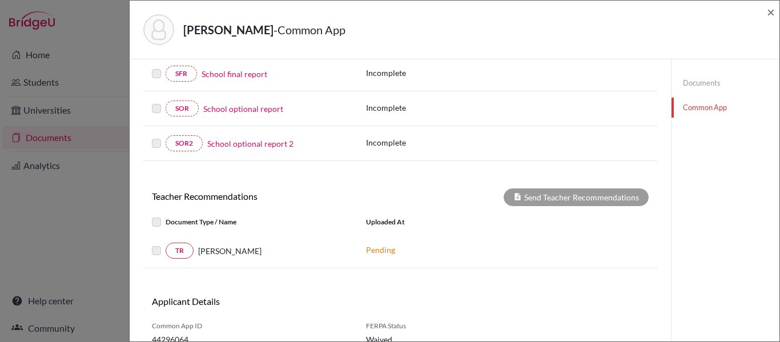
click at [166, 244] on label at bounding box center [166, 244] width 0 height 0
click at [174, 255] on link "TR" at bounding box center [180, 251] width 28 height 16
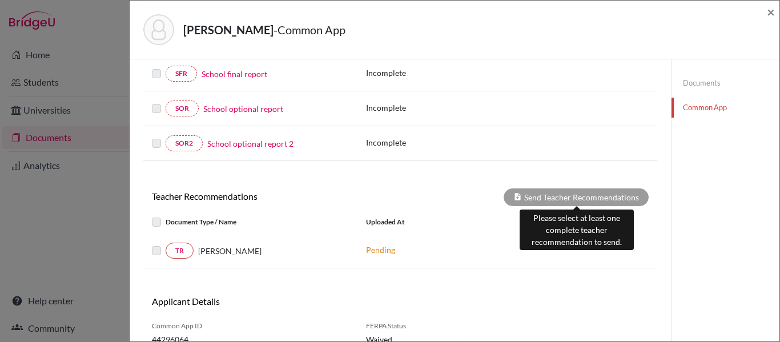
click at [568, 196] on div "Send Teacher Recommendations" at bounding box center [576, 197] width 145 height 18
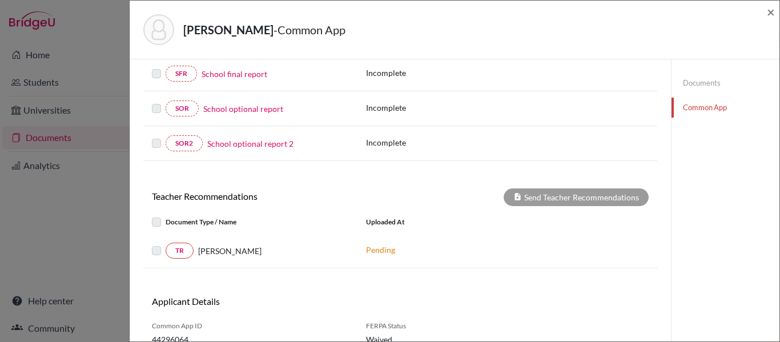
click at [166, 244] on label at bounding box center [166, 244] width 0 height 0
click at [712, 82] on link "Documents" at bounding box center [726, 83] width 108 height 20
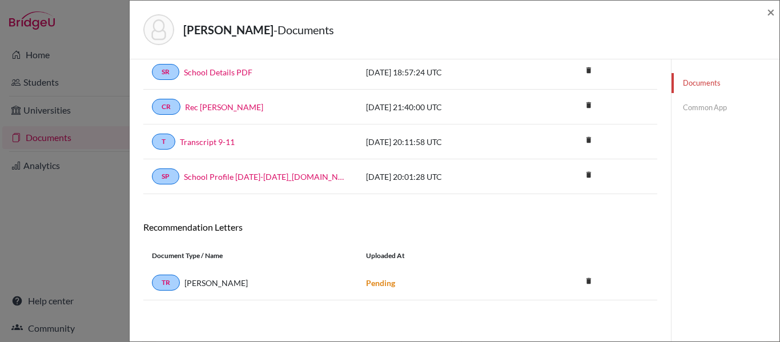
scroll to position [60, 0]
click at [707, 106] on link "Common App" at bounding box center [726, 108] width 108 height 20
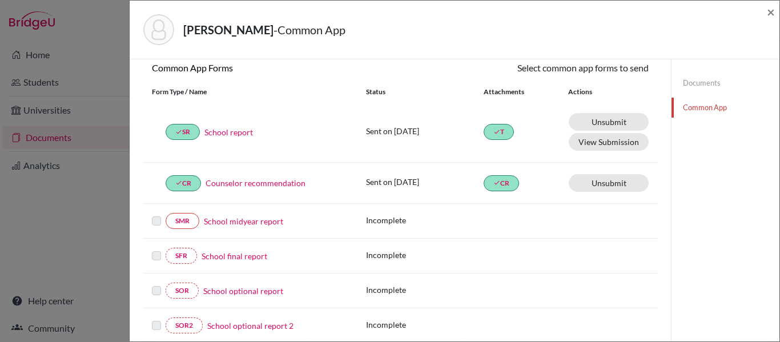
scroll to position [104, 0]
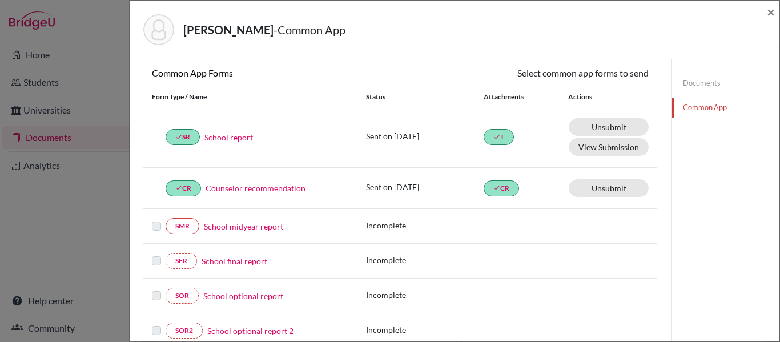
click at [704, 82] on link "Documents" at bounding box center [726, 83] width 108 height 20
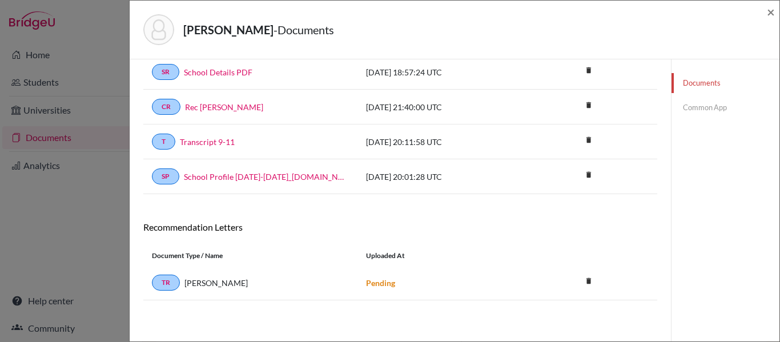
scroll to position [60, 0]
click at [772, 9] on span "×" at bounding box center [771, 11] width 8 height 17
